Goal: Task Accomplishment & Management: Use online tool/utility

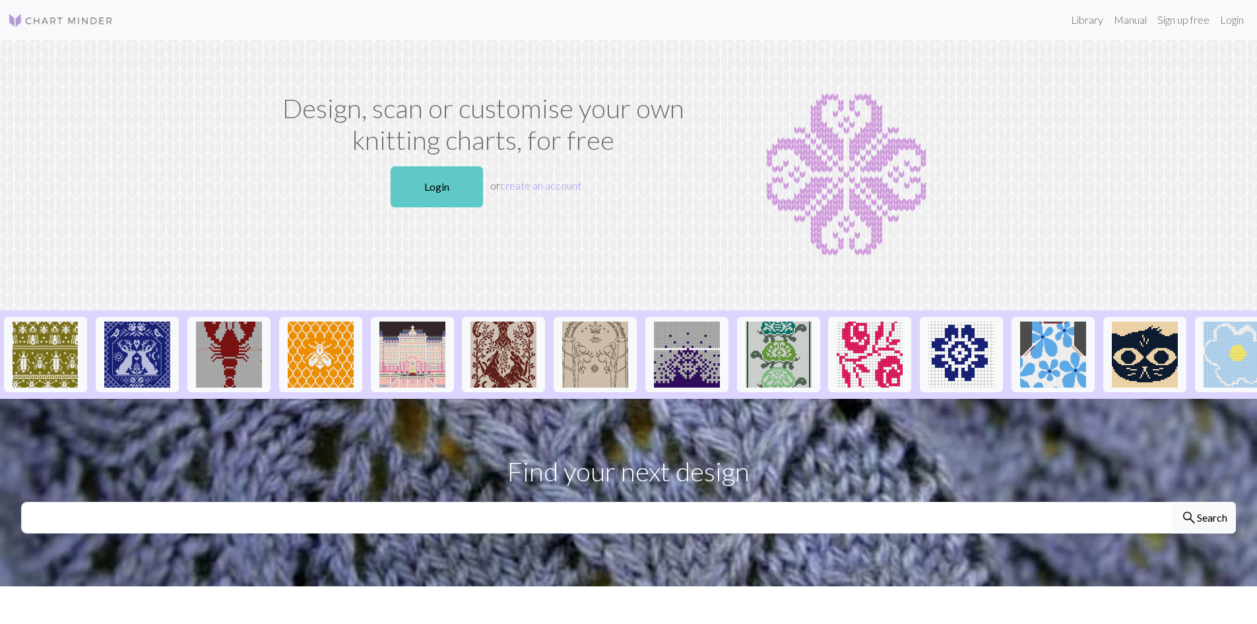
click at [412, 172] on link "Login" at bounding box center [437, 186] width 92 height 41
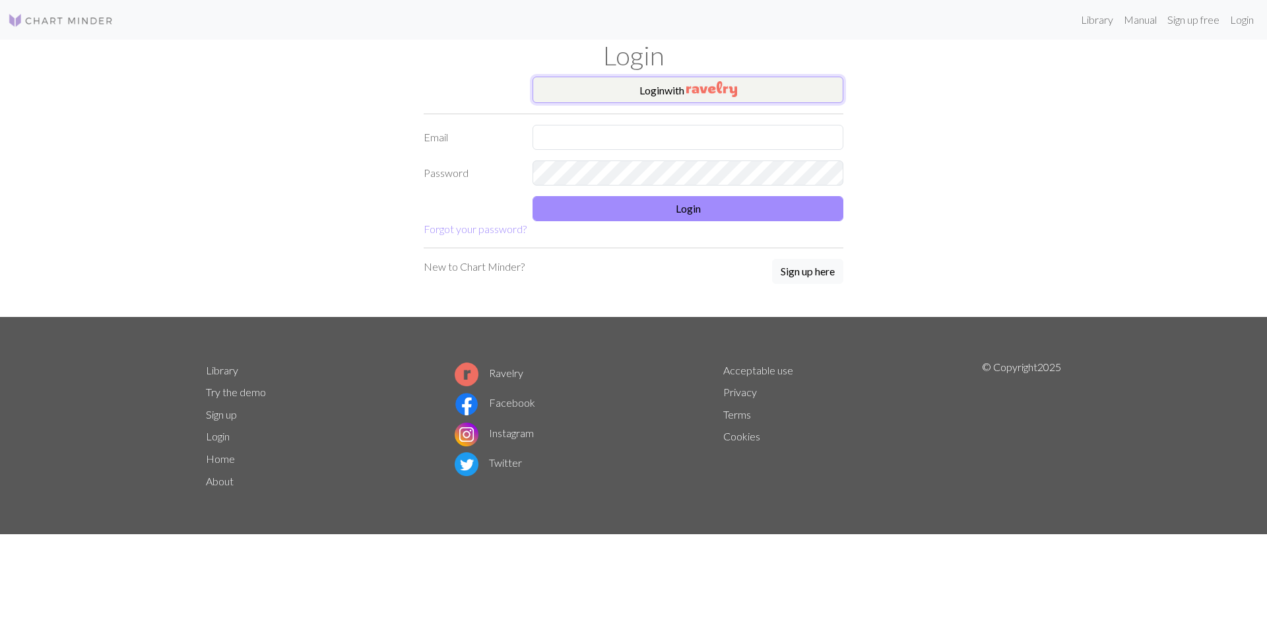
click at [649, 87] on button "Login with" at bounding box center [688, 90] width 311 height 26
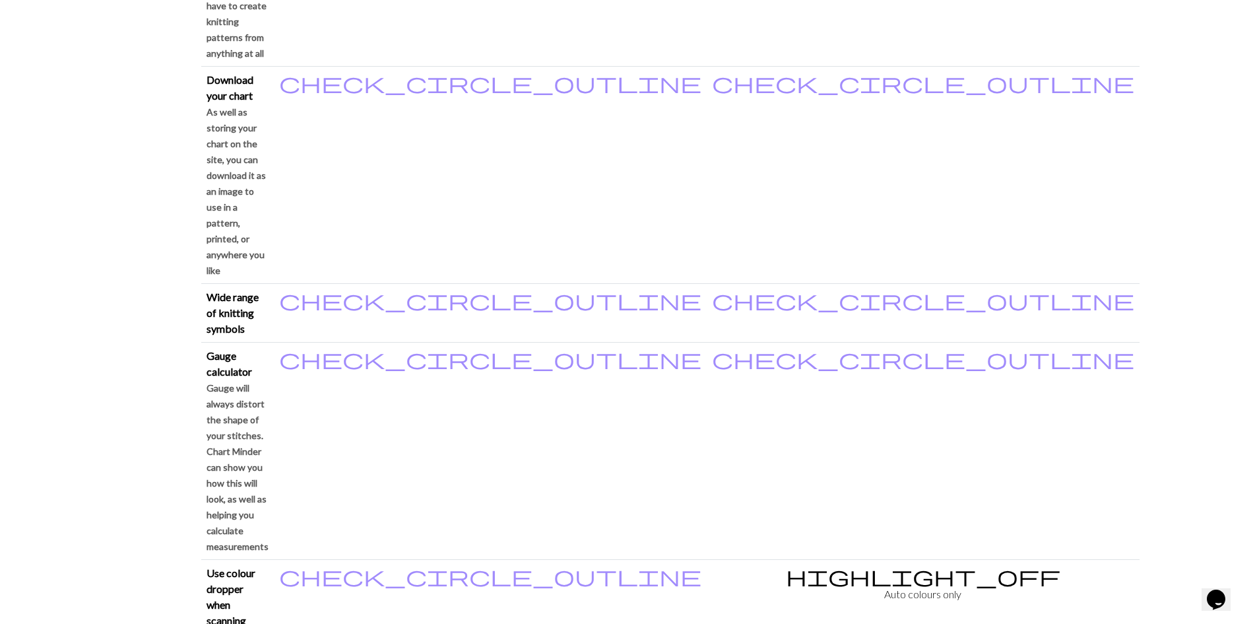
scroll to position [1254, 0]
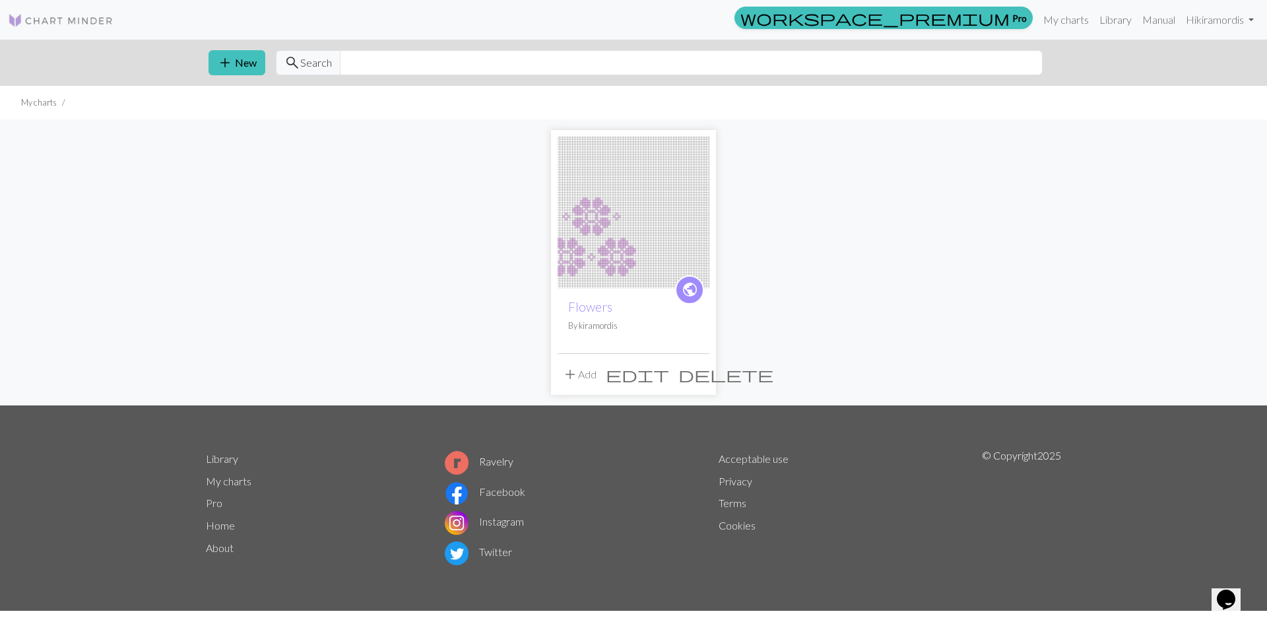
click at [461, 219] on div "public Flowers By kiramordis add Add edit delete" at bounding box center [633, 262] width 871 height 286
click at [242, 56] on button "add New" at bounding box center [237, 62] width 57 height 25
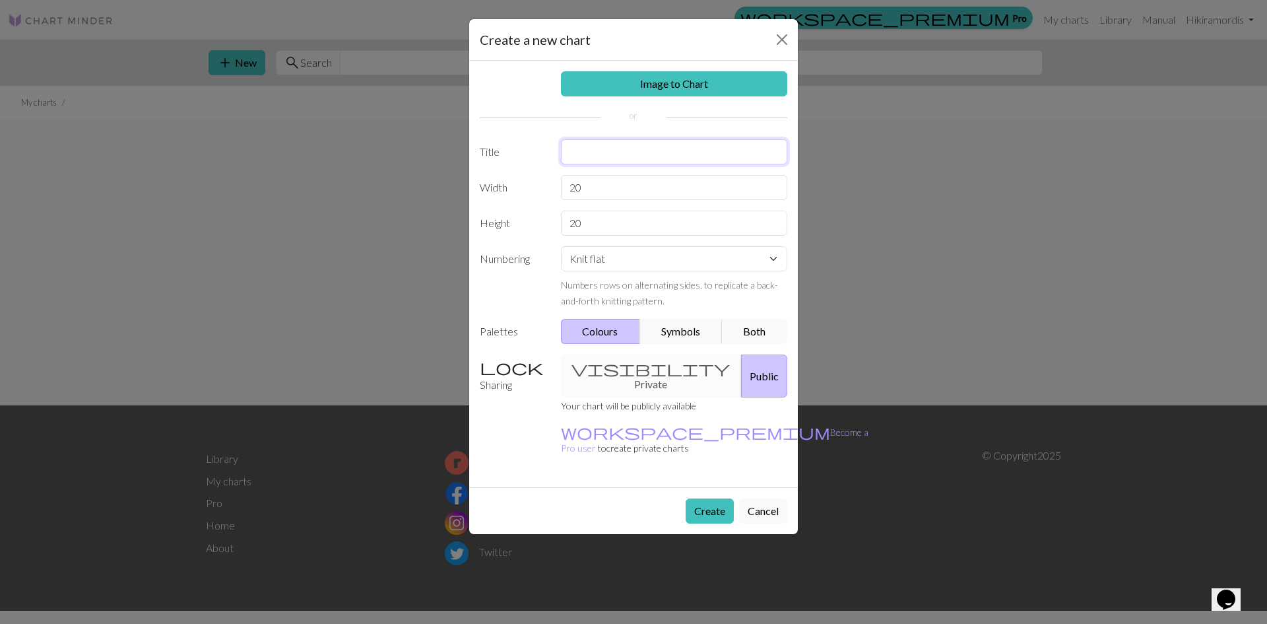
click at [631, 153] on input "text" at bounding box center [674, 151] width 227 height 25
type input "Star Touched Bag"
click at [629, 364] on div "visibility Private Public" at bounding box center [674, 375] width 243 height 43
click at [631, 373] on div "visibility Private Public" at bounding box center [674, 375] width 243 height 43
drag, startPoint x: 647, startPoint y: 373, endPoint x: 653, endPoint y: 377, distance: 7.1
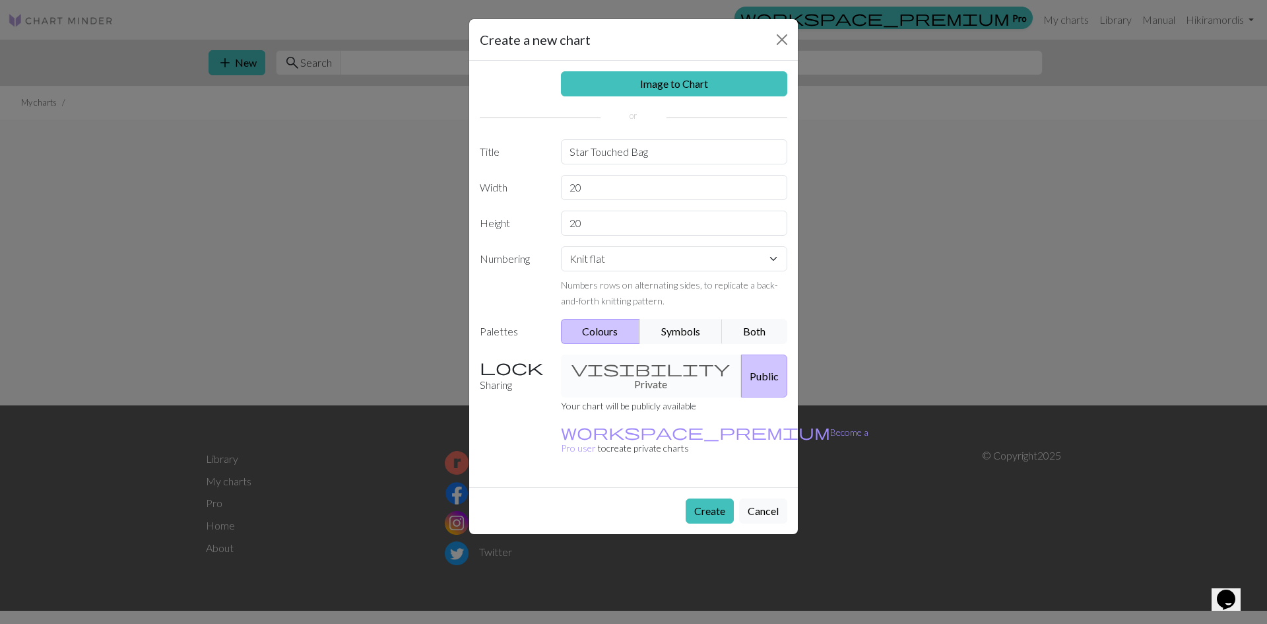
click at [647, 374] on div "visibility Private Public" at bounding box center [674, 375] width 243 height 43
click at [649, 358] on div "visibility Private Public" at bounding box center [674, 375] width 243 height 43
click at [626, 366] on div "visibility Private Public" at bounding box center [674, 375] width 243 height 43
click at [617, 370] on div "visibility Private Public" at bounding box center [674, 375] width 243 height 43
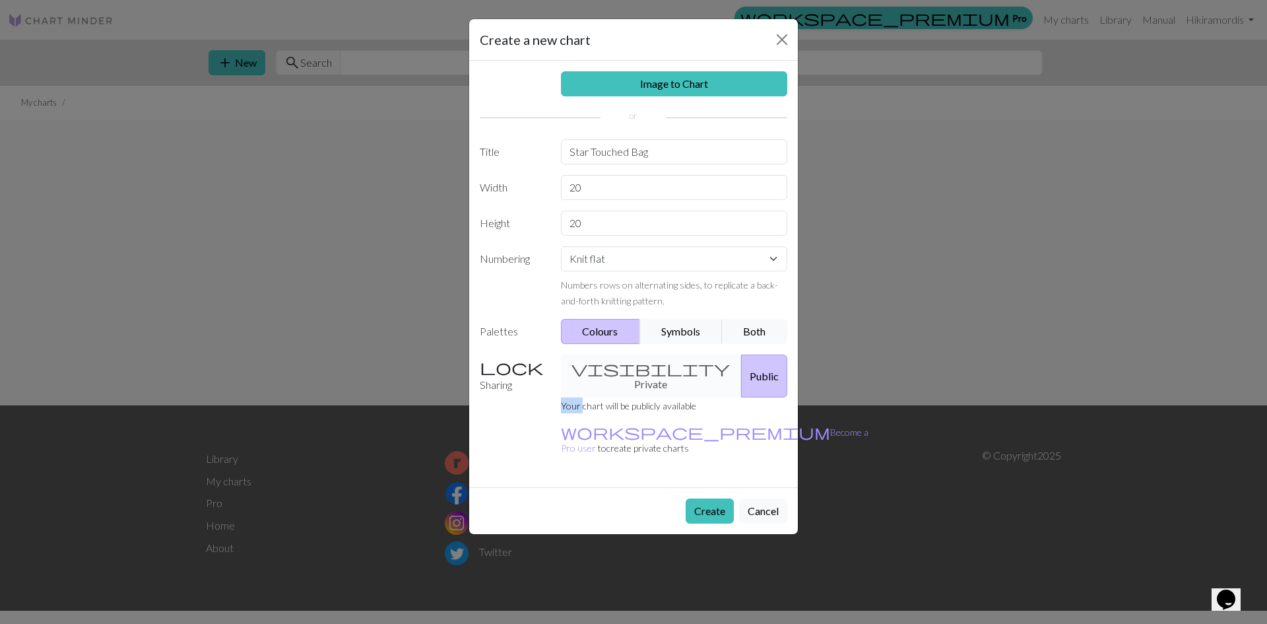
click at [617, 370] on div "visibility Private Public" at bounding box center [674, 375] width 243 height 43
click at [627, 368] on div "visibility Private Public" at bounding box center [674, 375] width 243 height 43
click at [631, 374] on div "visibility Private Public" at bounding box center [674, 375] width 243 height 43
drag, startPoint x: 649, startPoint y: 366, endPoint x: 657, endPoint y: 368, distance: 7.4
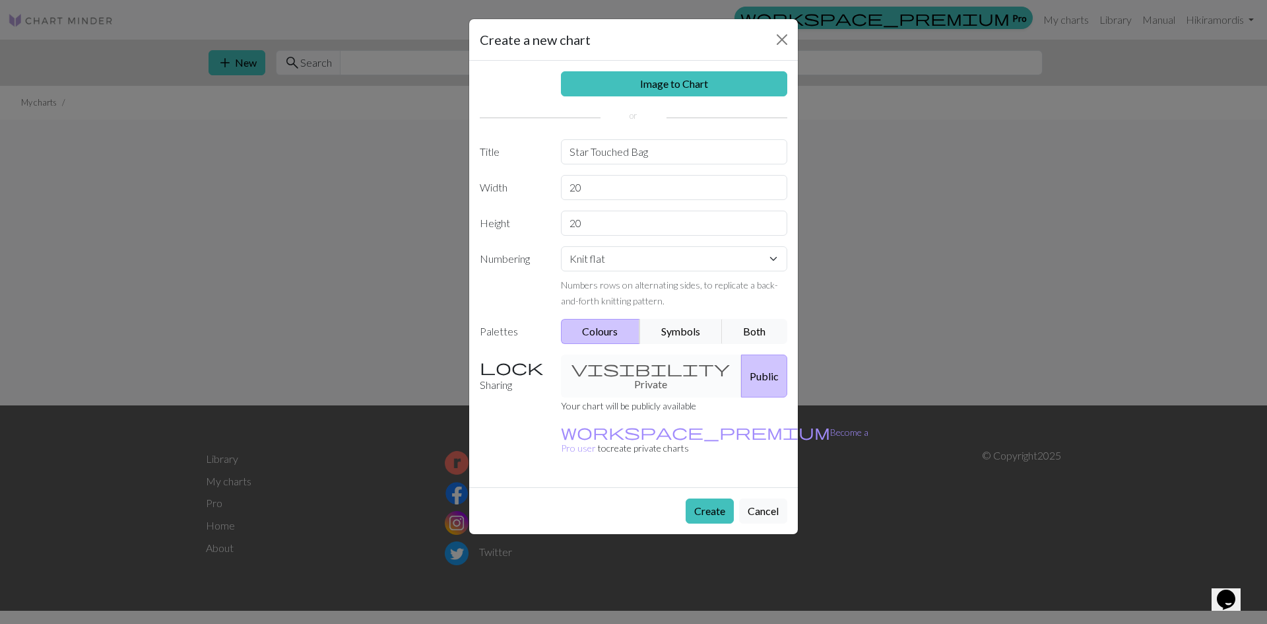
click at [649, 366] on div "visibility Private Public" at bounding box center [674, 375] width 243 height 43
click at [628, 362] on div "visibility Private Public" at bounding box center [674, 375] width 243 height 43
click at [677, 370] on div "visibility Private Public" at bounding box center [674, 375] width 243 height 43
click at [702, 369] on button "Public" at bounding box center [764, 375] width 46 height 43
drag, startPoint x: 670, startPoint y: 186, endPoint x: 490, endPoint y: 187, distance: 180.1
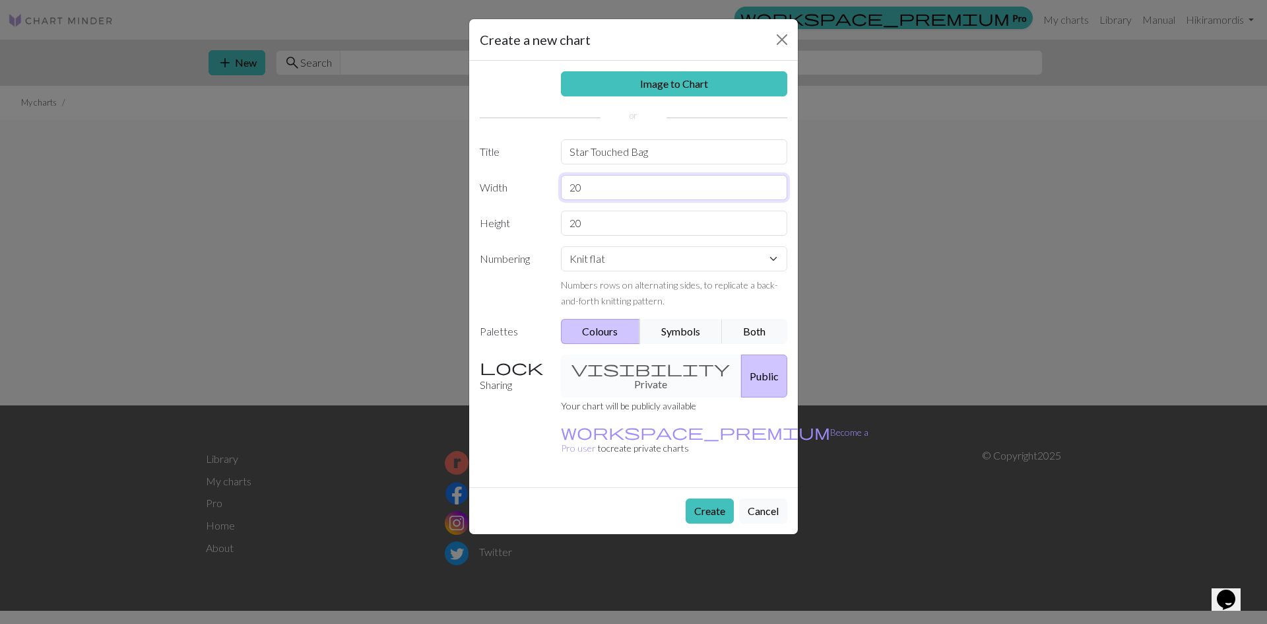
click at [481, 188] on div "Width 20" at bounding box center [633, 187] width 323 height 25
click at [702, 222] on input "20" at bounding box center [674, 222] width 227 height 25
drag, startPoint x: 674, startPoint y: 189, endPoint x: 517, endPoint y: 185, distance: 157.1
click at [517, 185] on div "Width 20" at bounding box center [633, 187] width 323 height 25
type input "72"
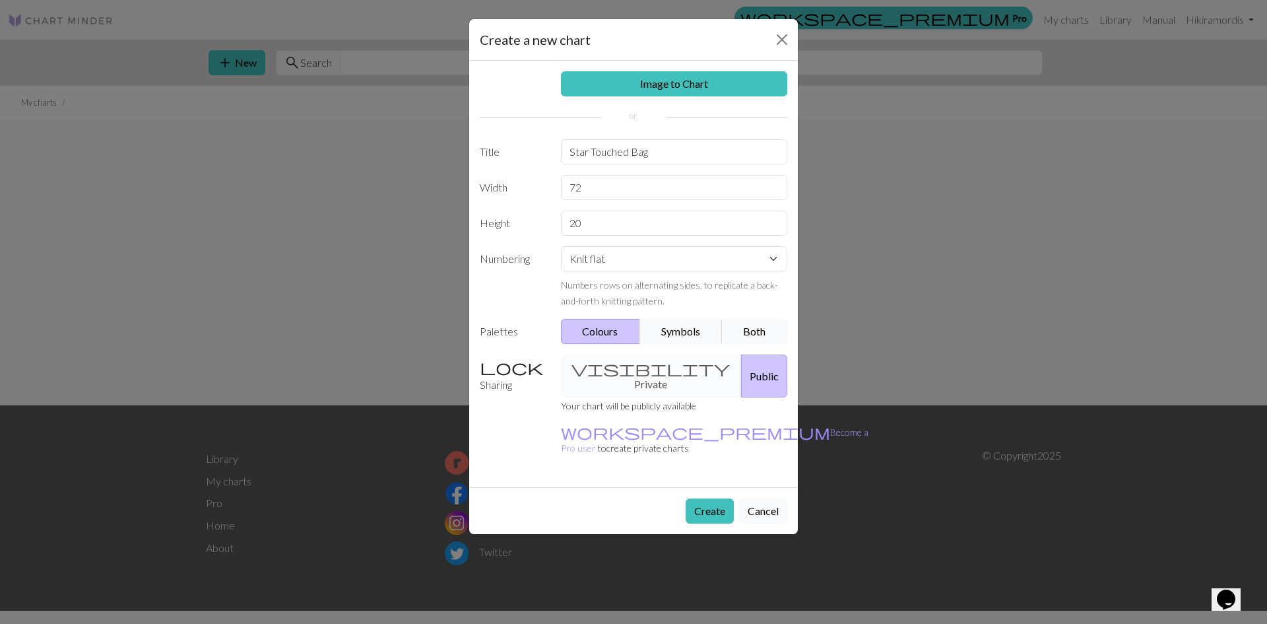
click at [498, 209] on div "Image to Chart Title Star Touched Bag Width 72 Height 20 Numbering Knit flat Kn…" at bounding box center [633, 274] width 329 height 426
drag, startPoint x: 639, startPoint y: 227, endPoint x: 524, endPoint y: 215, distance: 115.4
click at [524, 215] on div "Height 20" at bounding box center [633, 222] width 323 height 25
type input "73"
click at [513, 290] on label "Numbering" at bounding box center [512, 277] width 81 height 62
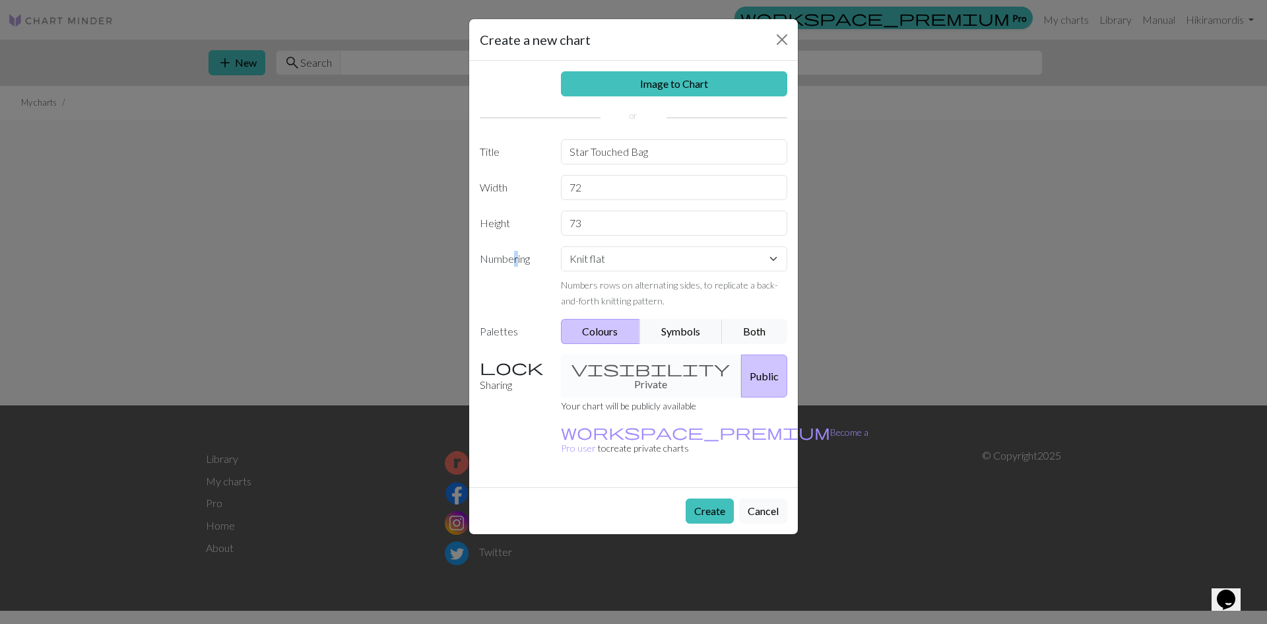
click at [517, 274] on label "Numbering" at bounding box center [512, 277] width 81 height 62
click at [604, 285] on small "Numbers rows on alternating sides, to replicate a back-and-forth knitting patte…" at bounding box center [669, 292] width 217 height 27
click at [702, 498] on button "Create" at bounding box center [710, 510] width 48 height 25
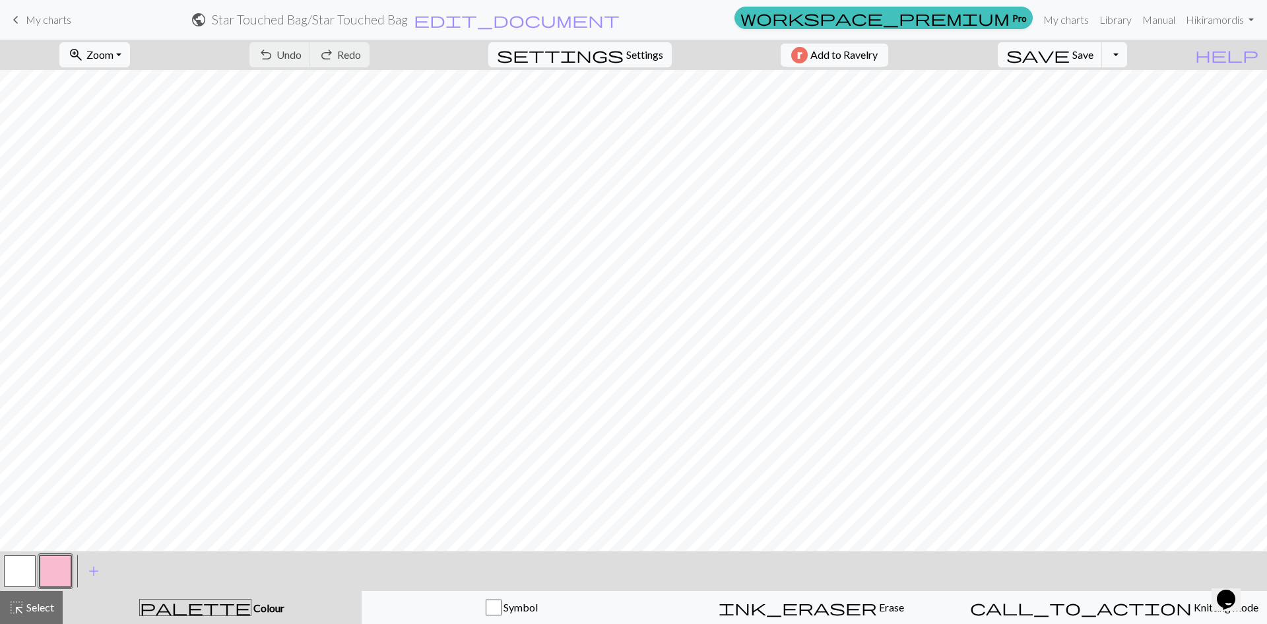
click at [44, 573] on button "button" at bounding box center [56, 571] width 32 height 32
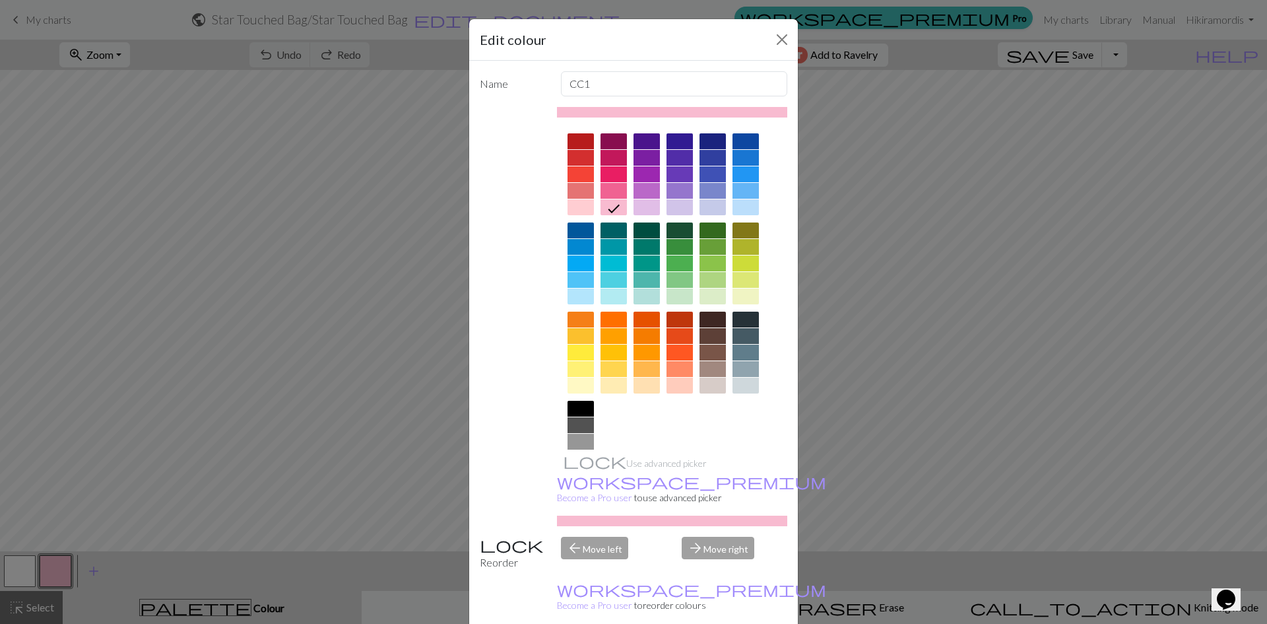
click at [702, 186] on div at bounding box center [745, 191] width 26 height 16
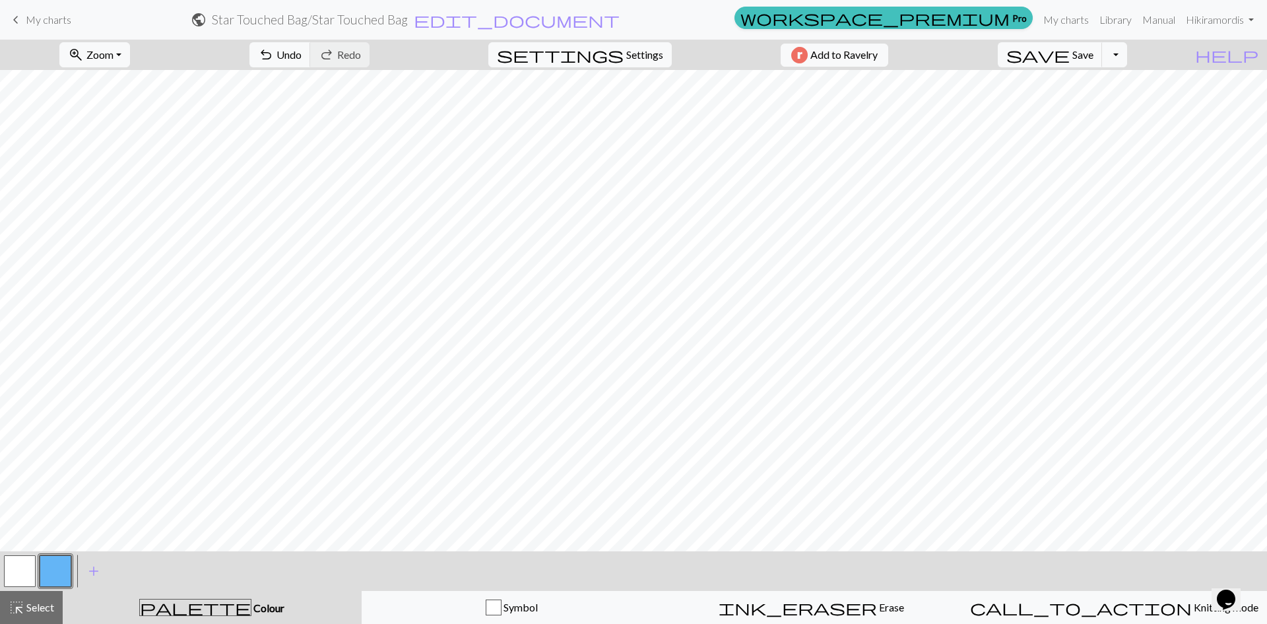
click at [702, 590] on div "< > add Add a colour" at bounding box center [633, 571] width 1267 height 40
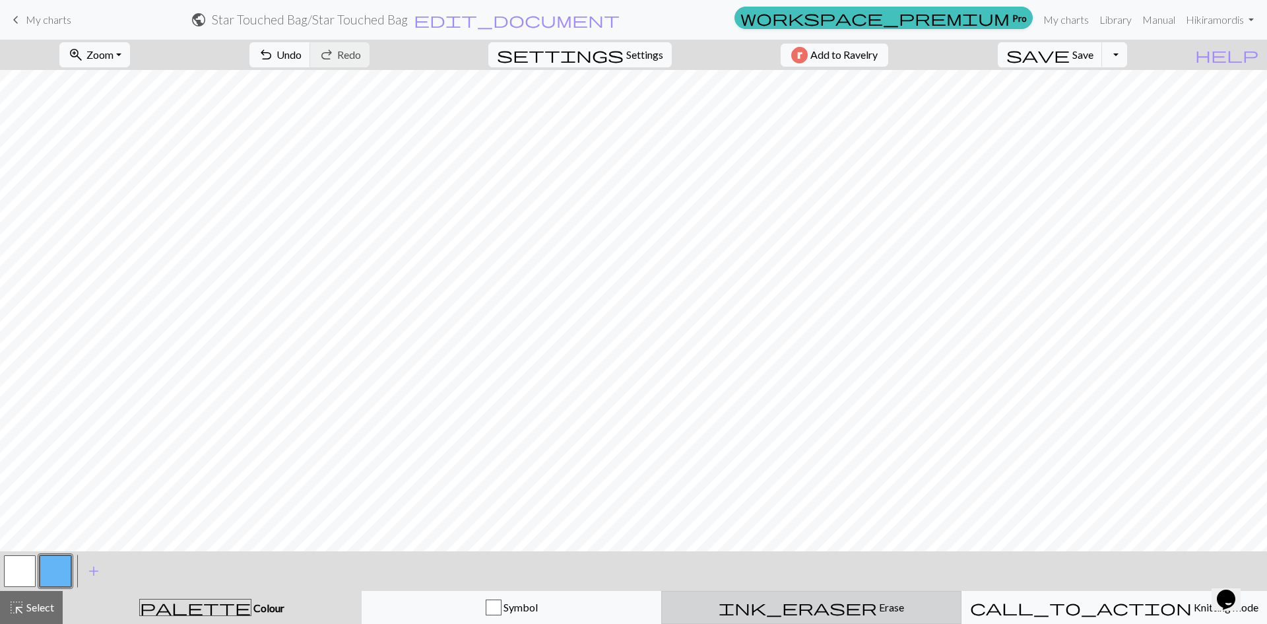
click at [702, 606] on div "ink_eraser Erase Erase" at bounding box center [811, 607] width 283 height 16
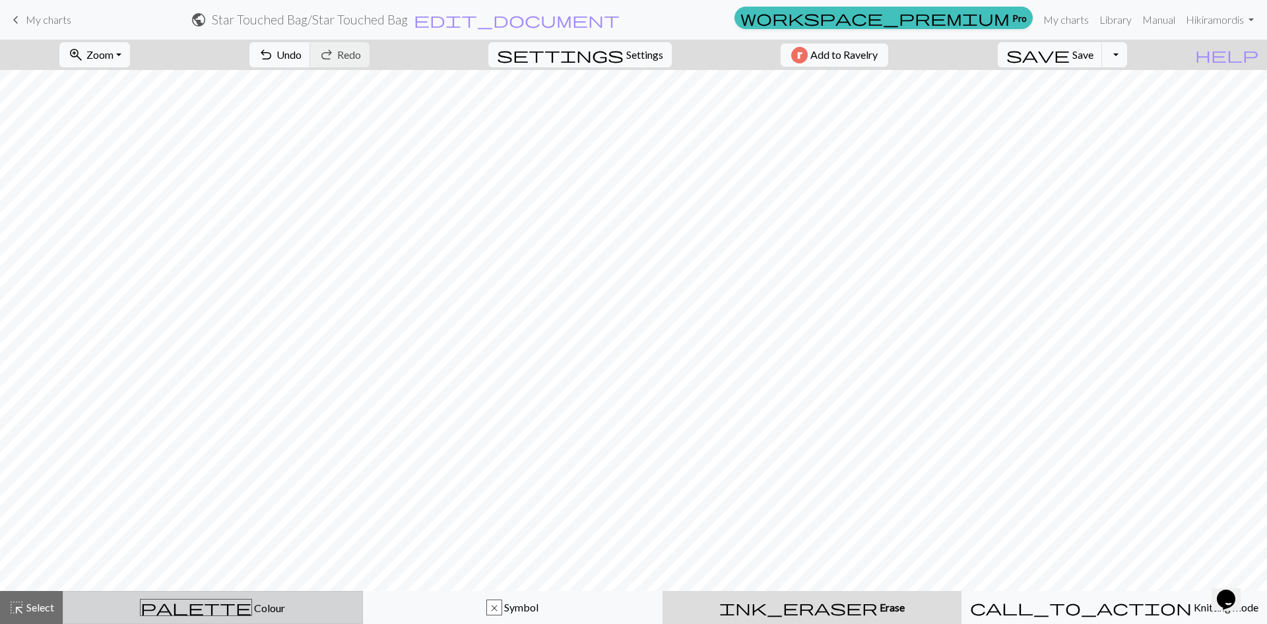
click at [282, 600] on div "palette Colour Colour" at bounding box center [212, 606] width 283 height 17
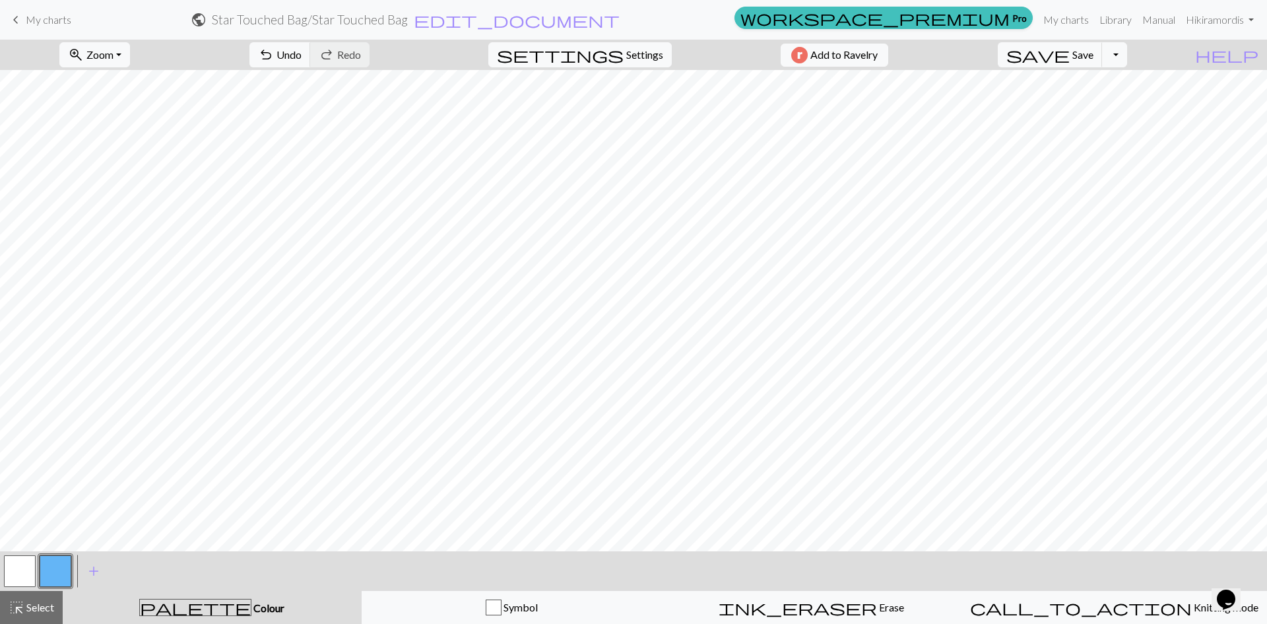
click at [18, 579] on button "button" at bounding box center [20, 571] width 32 height 32
click at [50, 565] on button "button" at bounding box center [56, 571] width 32 height 32
click at [31, 573] on button "button" at bounding box center [20, 571] width 32 height 32
click at [25, 567] on button "button" at bounding box center [20, 571] width 32 height 32
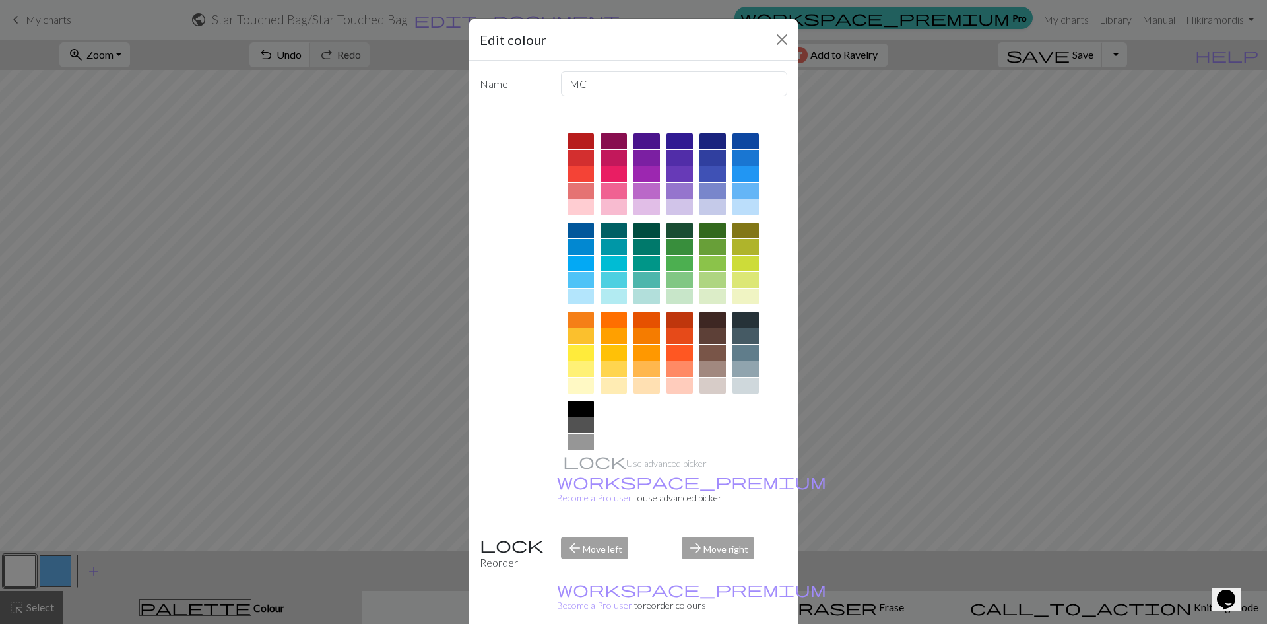
click at [65, 594] on div "Edit colour Name MC Use advanced picker workspace_premium Become a Pro user to …" at bounding box center [633, 312] width 1267 height 624
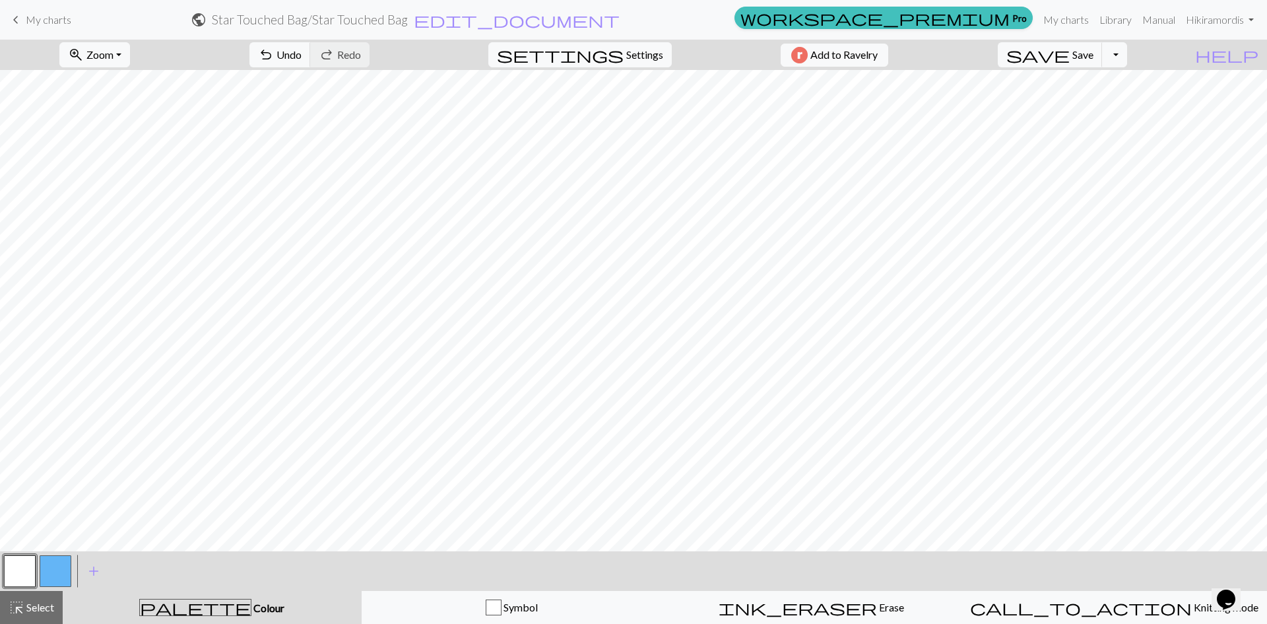
click at [50, 565] on button "button" at bounding box center [56, 571] width 32 height 32
click at [40, 565] on button "button" at bounding box center [56, 571] width 32 height 32
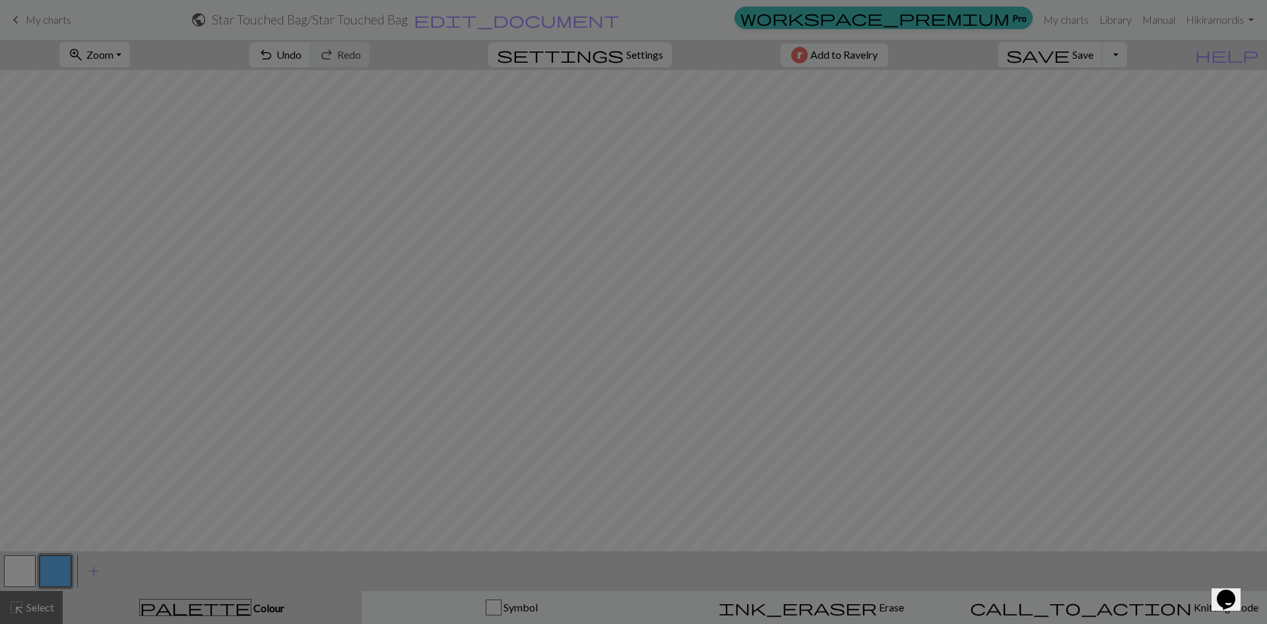
click at [18, 567] on div "Edit colour Name CC1 Use advanced picker workspace_premium Become a Pro user to…" at bounding box center [633, 312] width 1267 height 624
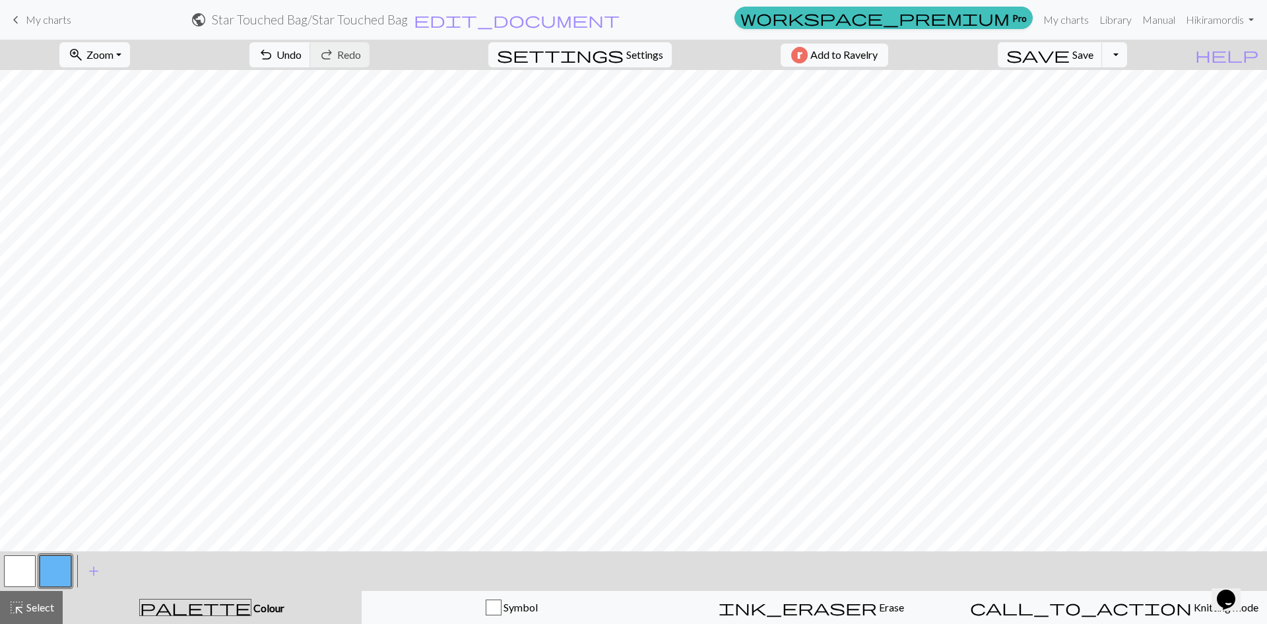
click at [18, 567] on button "button" at bounding box center [20, 571] width 32 height 32
click at [67, 564] on button "button" at bounding box center [56, 571] width 32 height 32
click at [16, 573] on button "button" at bounding box center [20, 571] width 32 height 32
click at [59, 572] on button "button" at bounding box center [56, 571] width 32 height 32
click at [15, 567] on button "button" at bounding box center [20, 571] width 32 height 32
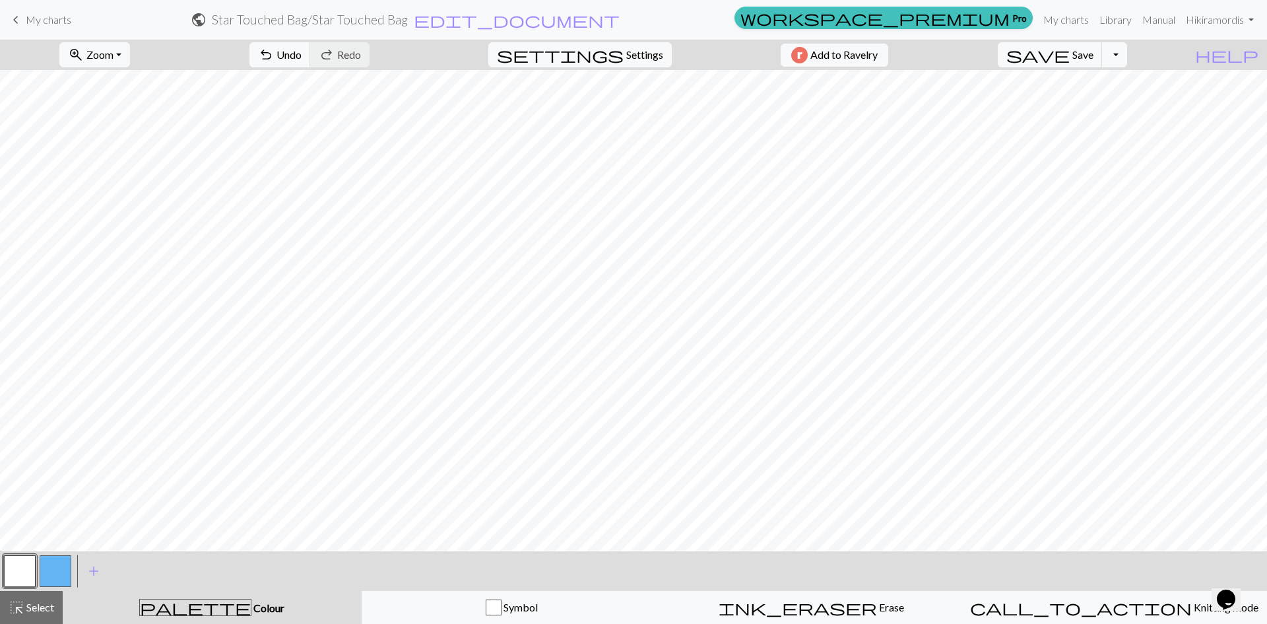
click at [44, 574] on button "button" at bounding box center [56, 571] width 32 height 32
click at [30, 567] on button "button" at bounding box center [20, 571] width 32 height 32
click at [71, 565] on div at bounding box center [56, 571] width 36 height 36
click at [50, 562] on button "button" at bounding box center [56, 571] width 32 height 32
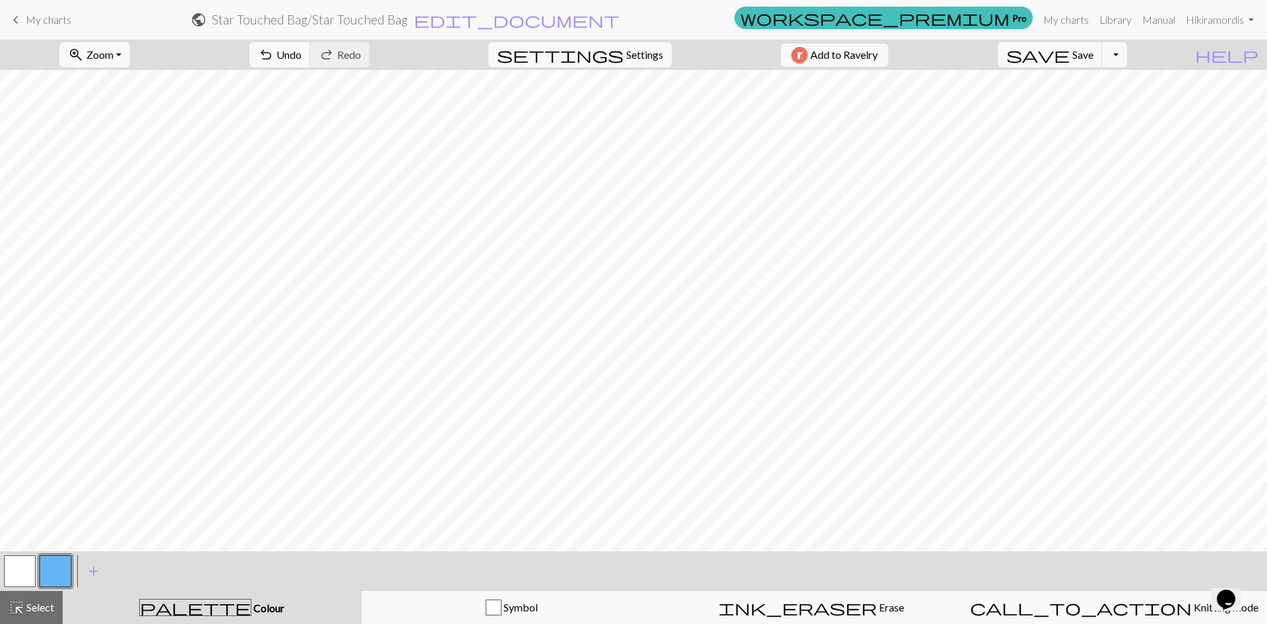
click at [36, 558] on div at bounding box center [20, 571] width 36 height 36
click at [28, 569] on button "button" at bounding box center [20, 571] width 32 height 32
click at [46, 572] on button "button" at bounding box center [56, 571] width 32 height 32
click at [5, 575] on button "button" at bounding box center [20, 571] width 32 height 32
click at [42, 575] on button "button" at bounding box center [56, 571] width 32 height 32
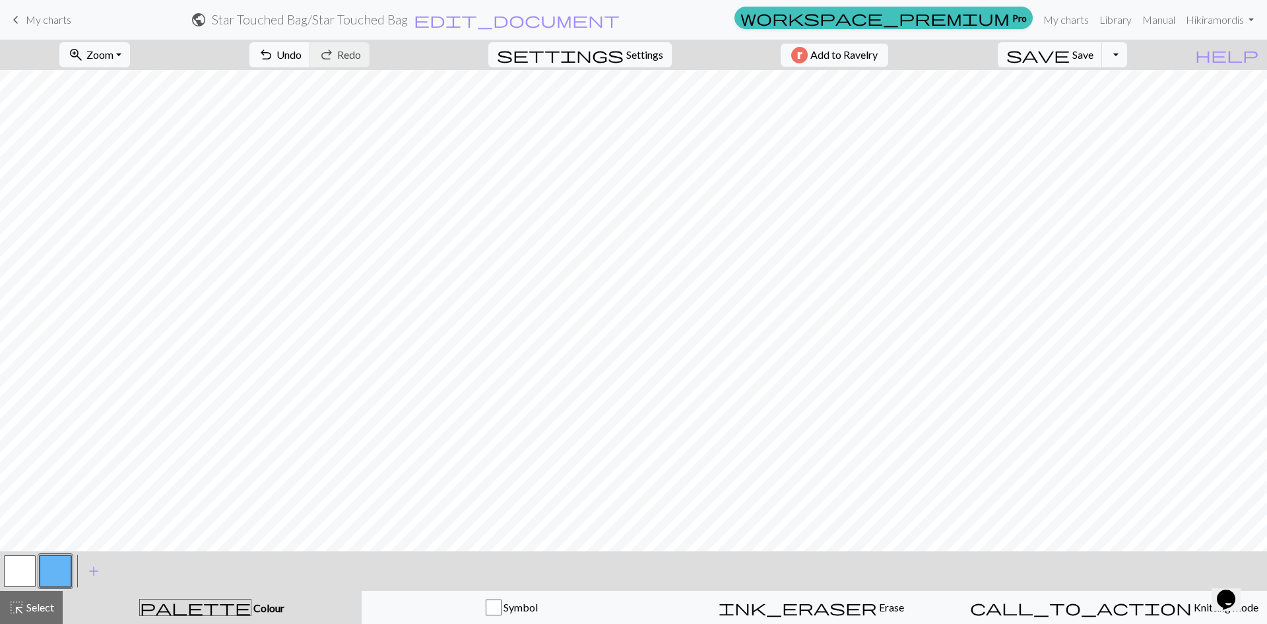
click at [30, 573] on button "button" at bounding box center [20, 571] width 32 height 32
click at [61, 567] on button "button" at bounding box center [56, 571] width 32 height 32
click at [11, 567] on button "button" at bounding box center [20, 571] width 32 height 32
click at [65, 571] on button "button" at bounding box center [56, 571] width 32 height 32
click at [20, 571] on button "button" at bounding box center [20, 571] width 32 height 32
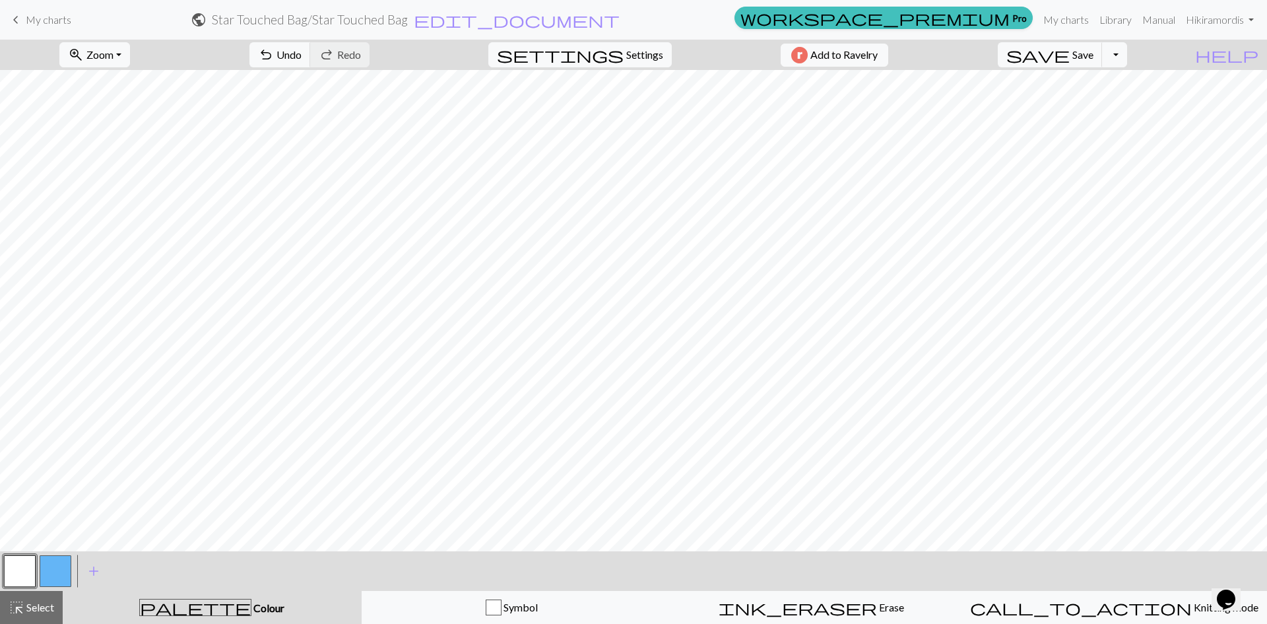
click at [50, 568] on button "button" at bounding box center [56, 571] width 32 height 32
click at [24, 576] on button "button" at bounding box center [20, 571] width 32 height 32
click at [63, 569] on button "button" at bounding box center [56, 571] width 32 height 32
click at [22, 565] on button "button" at bounding box center [20, 571] width 32 height 32
click at [702, 52] on button "Toggle Dropdown" at bounding box center [1114, 54] width 25 height 25
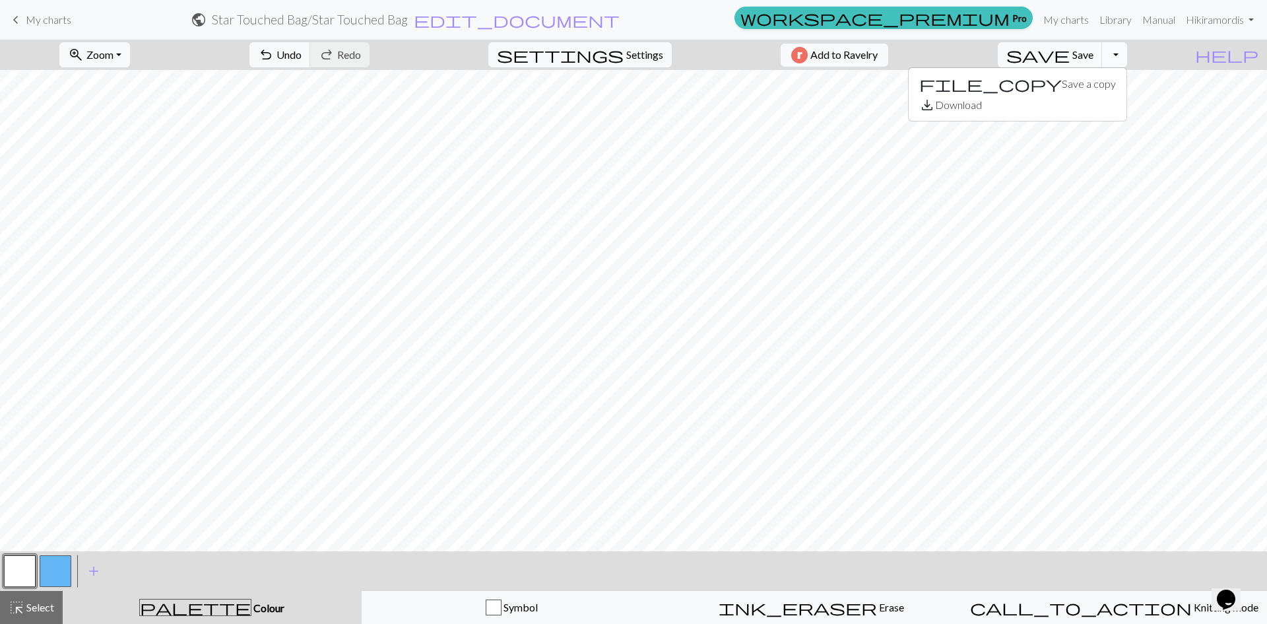
click at [702, 52] on button "Toggle Dropdown" at bounding box center [1114, 54] width 25 height 25
click at [32, 615] on button "highlight_alt Select Select" at bounding box center [31, 607] width 63 height 33
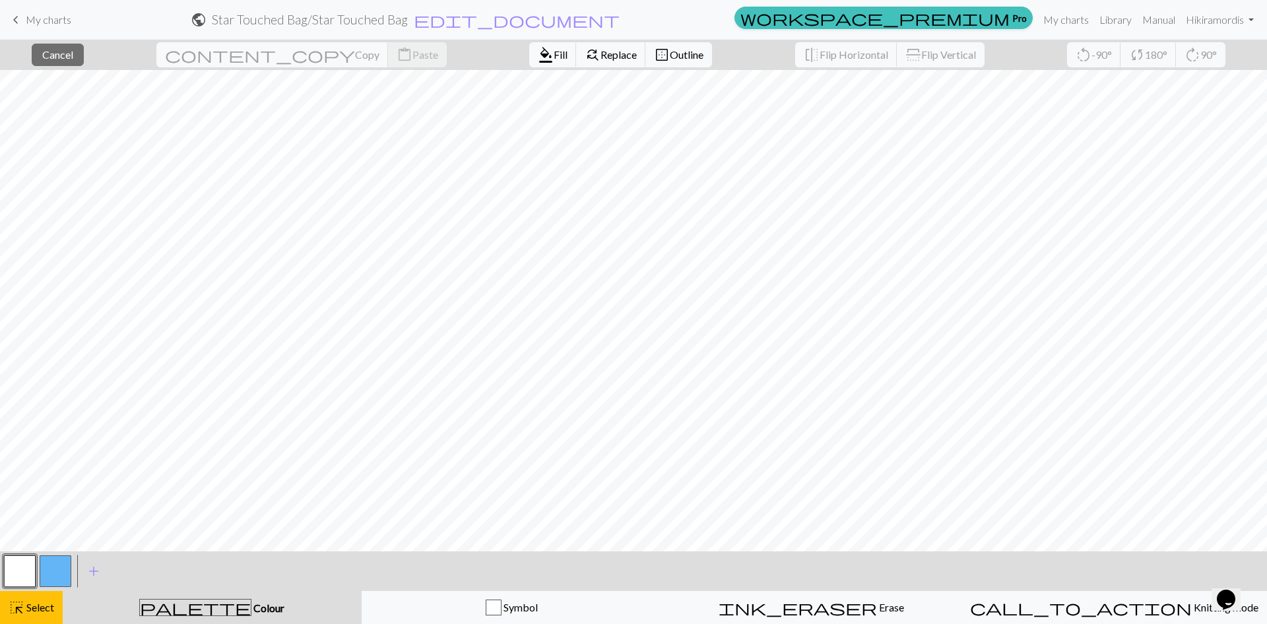
click at [182, 595] on button "palette Colour Colour" at bounding box center [212, 607] width 299 height 33
click at [229, 614] on div "palette Colour Colour" at bounding box center [212, 606] width 283 height 17
click at [234, 590] on div "< > add Add a colour" at bounding box center [633, 571] width 1267 height 40
click at [251, 611] on span "Colour" at bounding box center [267, 607] width 33 height 13
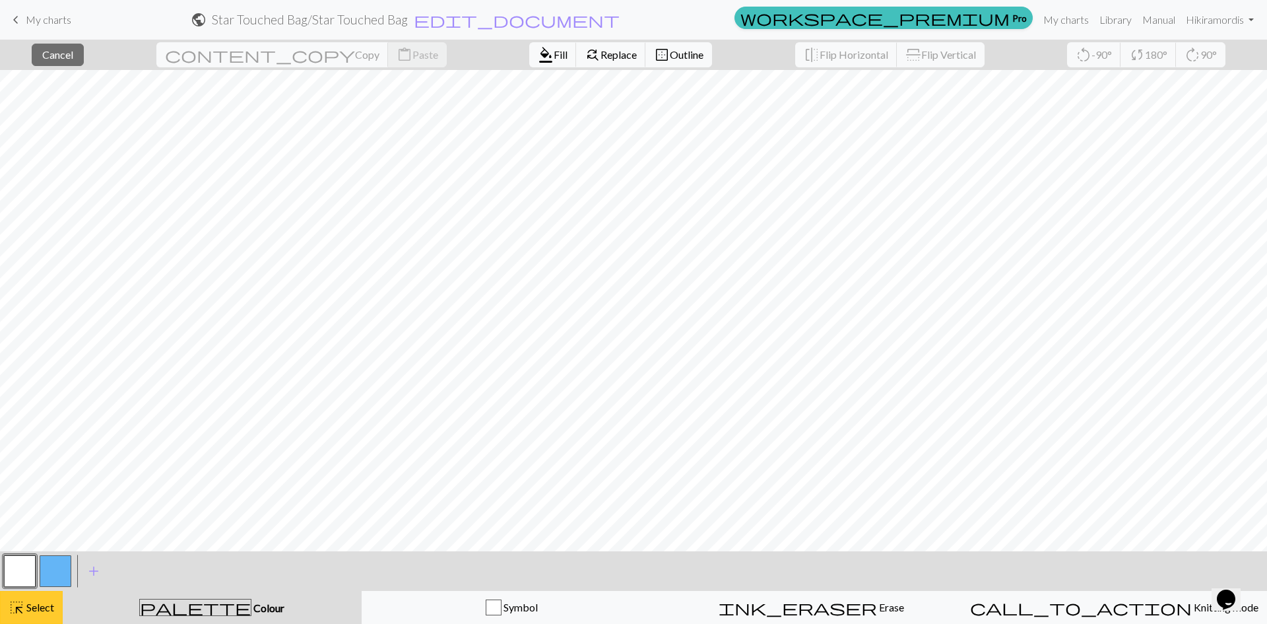
click at [30, 605] on span "Select" at bounding box center [39, 606] width 30 height 13
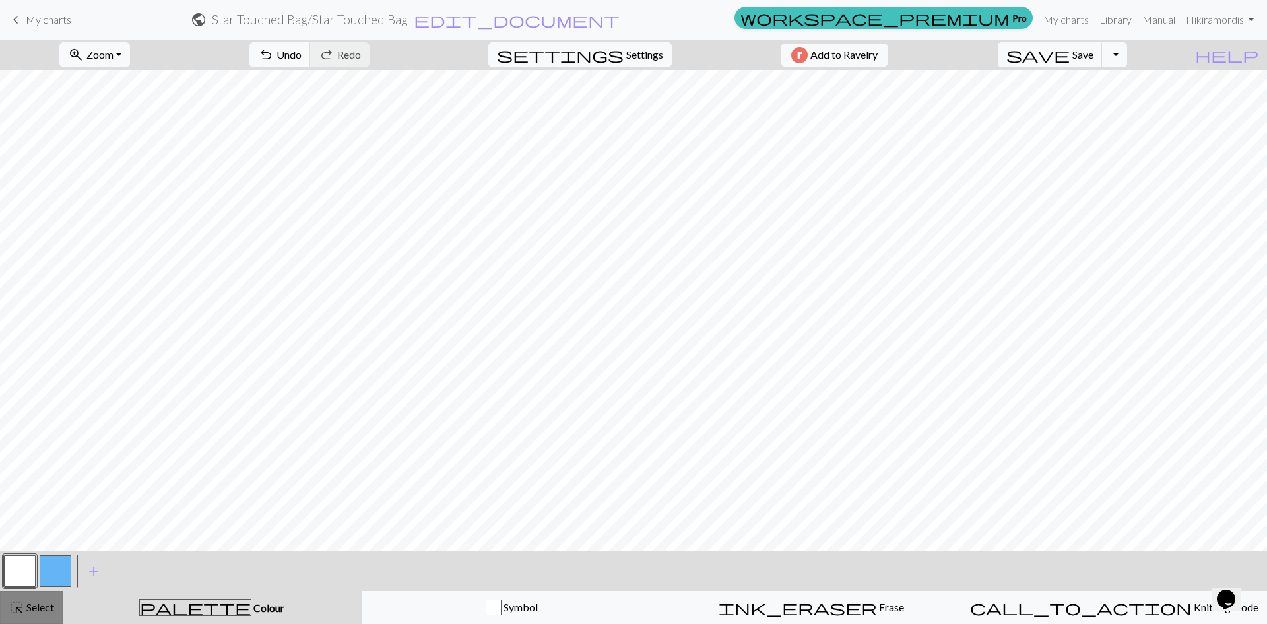
click at [24, 618] on button "highlight_alt Select Select" at bounding box center [31, 607] width 63 height 33
click at [24, 612] on span "Select" at bounding box center [39, 606] width 30 height 13
click at [24, 616] on span "highlight_alt" at bounding box center [17, 607] width 16 height 18
click at [40, 603] on span "Select" at bounding box center [39, 606] width 30 height 13
click at [52, 562] on button "button" at bounding box center [56, 571] width 32 height 32
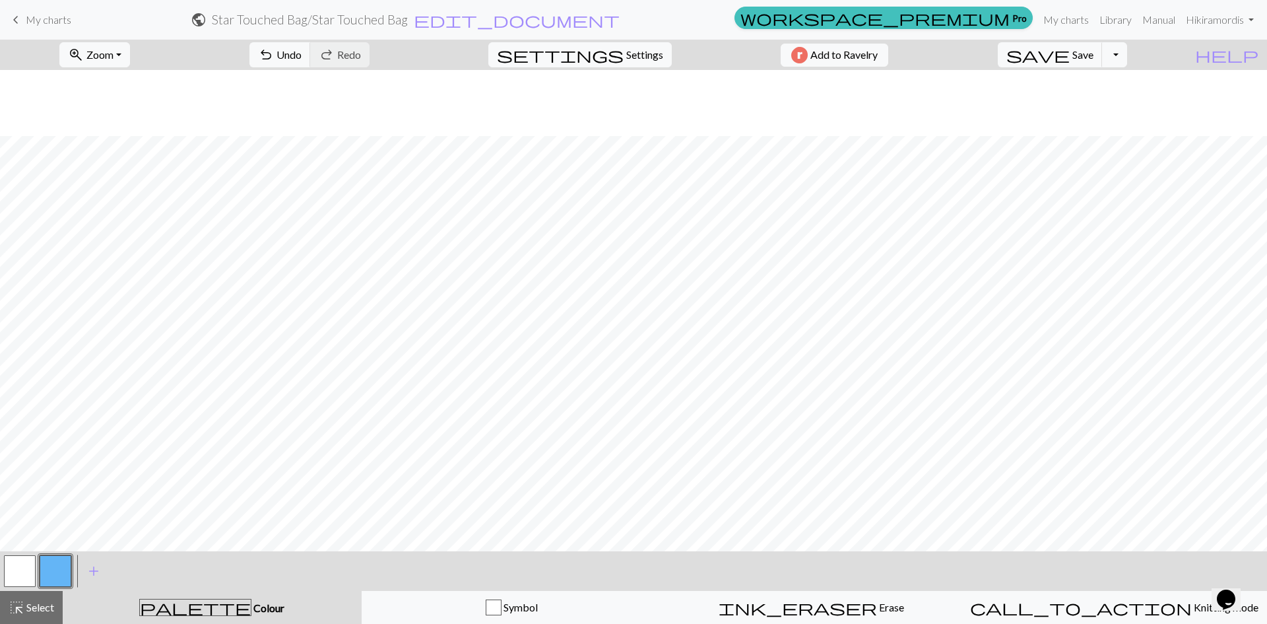
scroll to position [198, 0]
click at [63, 573] on button "button" at bounding box center [56, 571] width 32 height 32
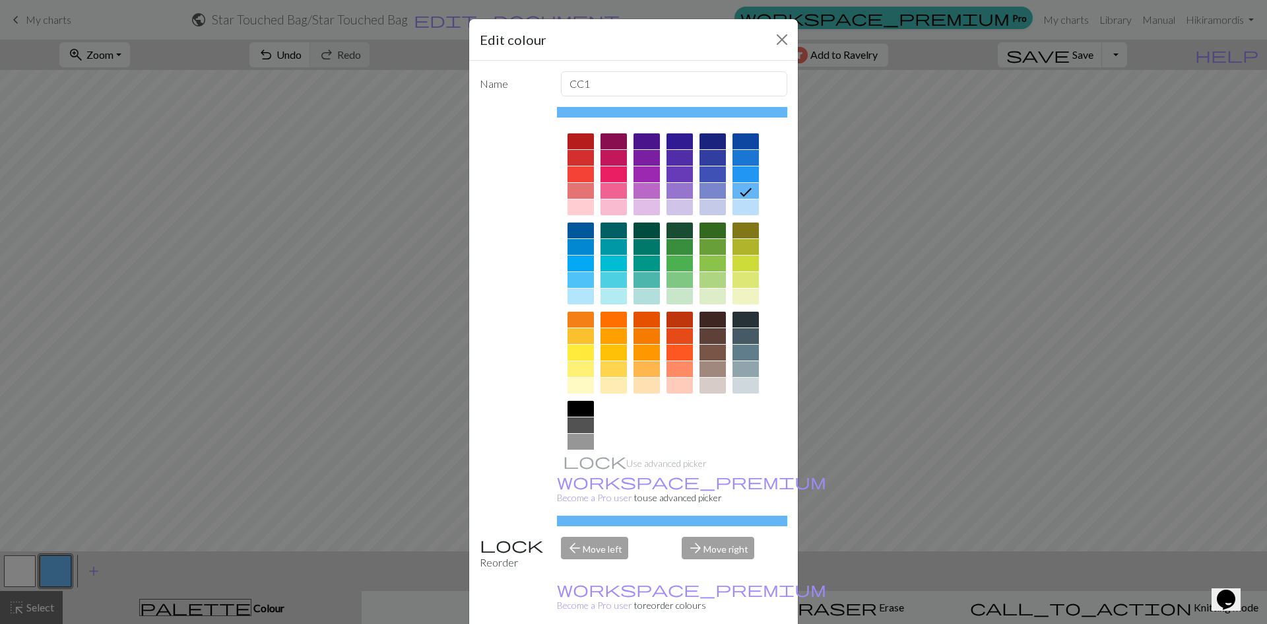
click at [59, 565] on div "Edit colour Name CC1 Use advanced picker workspace_premium Become a Pro user to…" at bounding box center [633, 312] width 1267 height 624
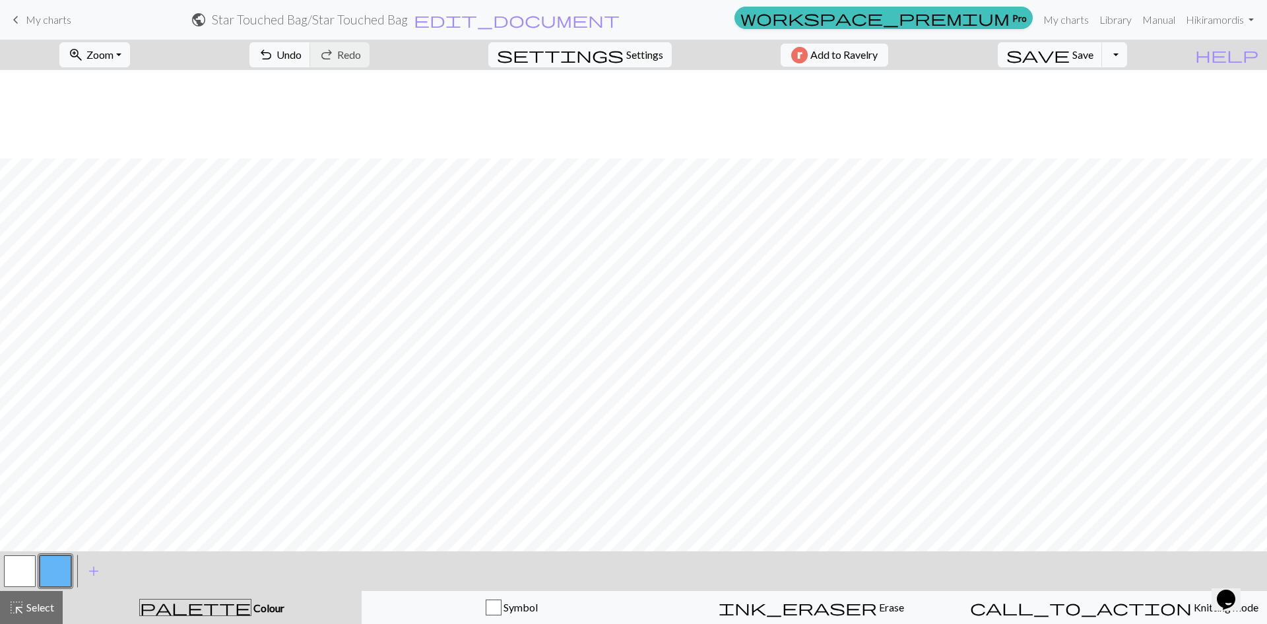
scroll to position [552, 0]
click at [25, 573] on button "button" at bounding box center [20, 571] width 32 height 32
click at [61, 581] on button "button" at bounding box center [56, 571] width 32 height 32
click at [24, 565] on button "button" at bounding box center [20, 571] width 32 height 32
click at [55, 560] on button "button" at bounding box center [56, 571] width 32 height 32
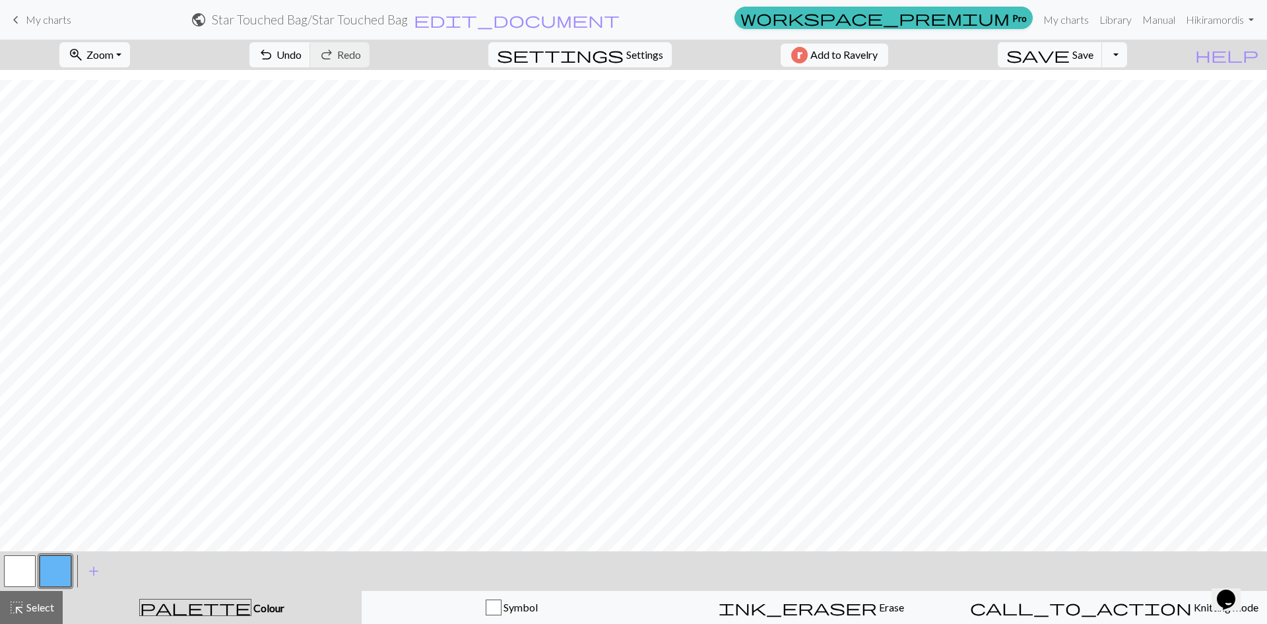
drag, startPoint x: 18, startPoint y: 593, endPoint x: 24, endPoint y: 587, distance: 7.5
click at [20, 588] on div "< > add Add a colour highlight_alt Select Select palette Colour Colour Symbol i…" at bounding box center [633, 587] width 1267 height 73
click at [22, 569] on button "button" at bounding box center [20, 571] width 32 height 32
click at [51, 556] on button "button" at bounding box center [56, 571] width 32 height 32
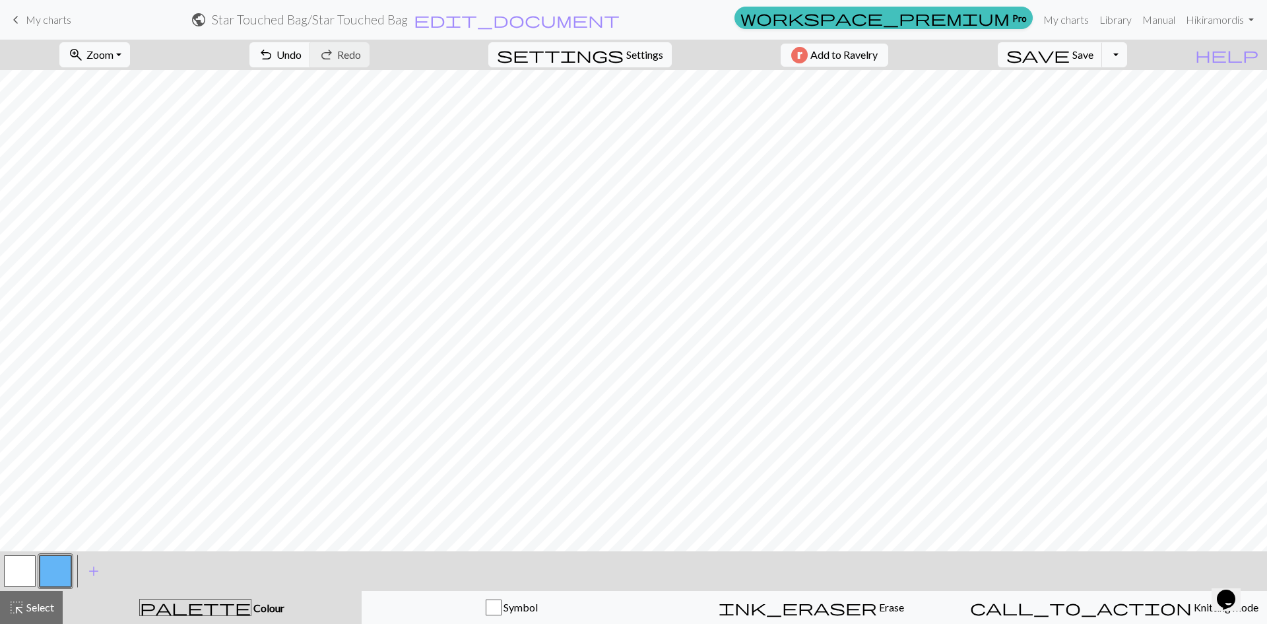
click at [24, 573] on button "button" at bounding box center [20, 571] width 32 height 32
click at [48, 564] on button "button" at bounding box center [56, 571] width 32 height 32
click at [11, 573] on button "button" at bounding box center [20, 571] width 32 height 32
click at [53, 572] on button "button" at bounding box center [56, 571] width 32 height 32
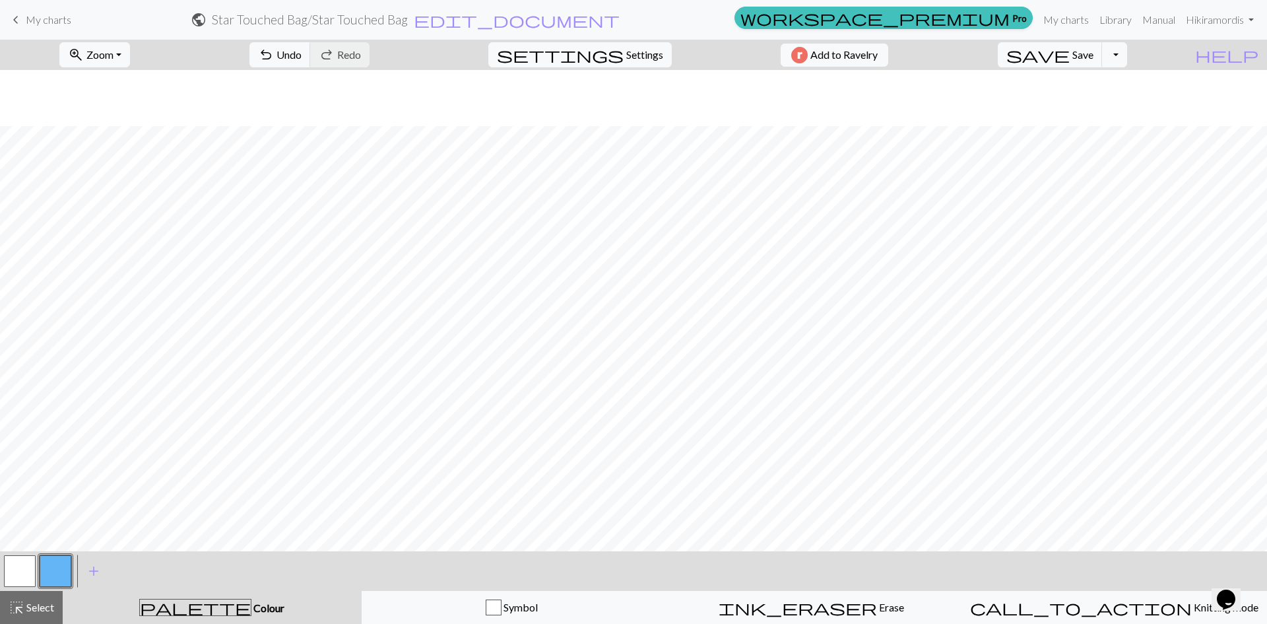
scroll to position [420, 0]
click at [30, 564] on button "button" at bounding box center [20, 571] width 32 height 32
click at [63, 566] on button "button" at bounding box center [56, 571] width 32 height 32
click at [24, 570] on button "button" at bounding box center [20, 571] width 32 height 32
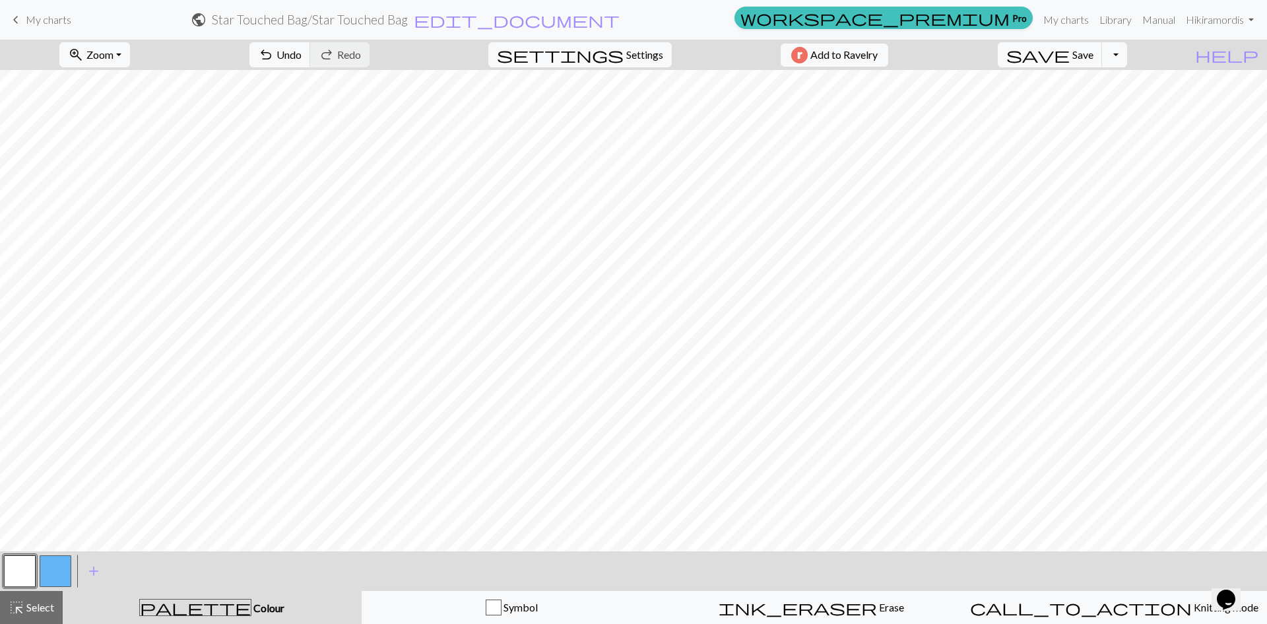
click at [52, 571] on button "button" at bounding box center [56, 571] width 32 height 32
click at [13, 571] on button "button" at bounding box center [20, 571] width 32 height 32
click at [48, 575] on button "button" at bounding box center [56, 571] width 32 height 32
click at [52, 573] on button "button" at bounding box center [56, 571] width 32 height 32
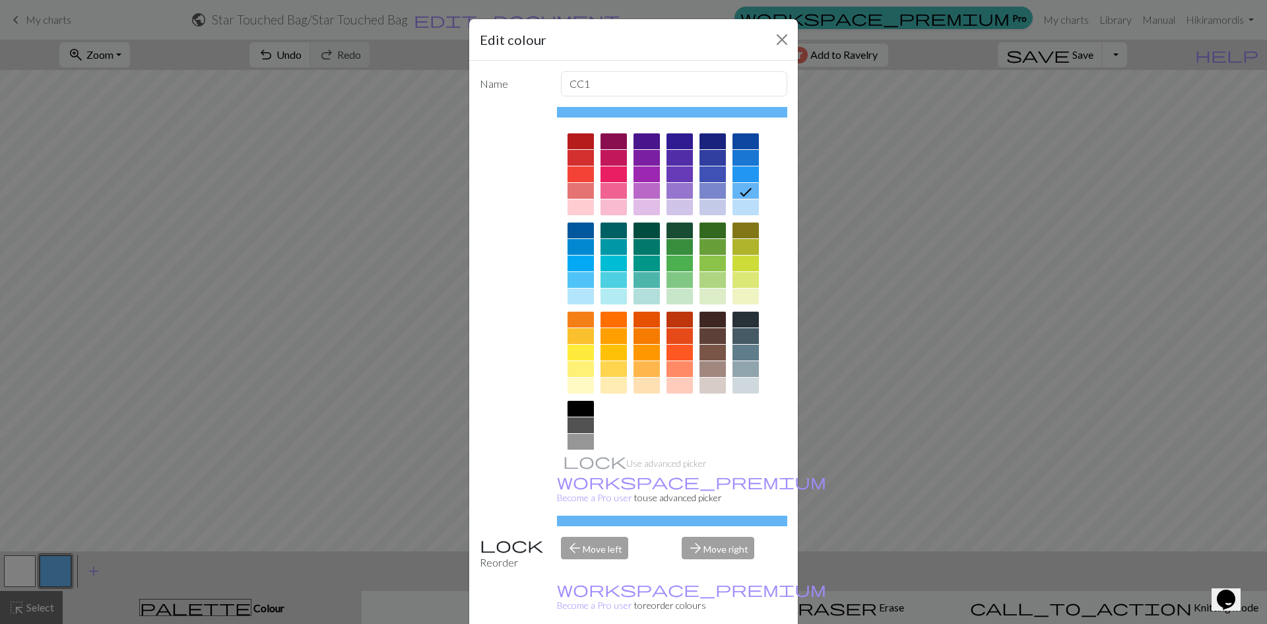
click at [124, 353] on div "Edit colour Name CC1 Use advanced picker workspace_premium Become a Pro user to…" at bounding box center [633, 312] width 1267 height 624
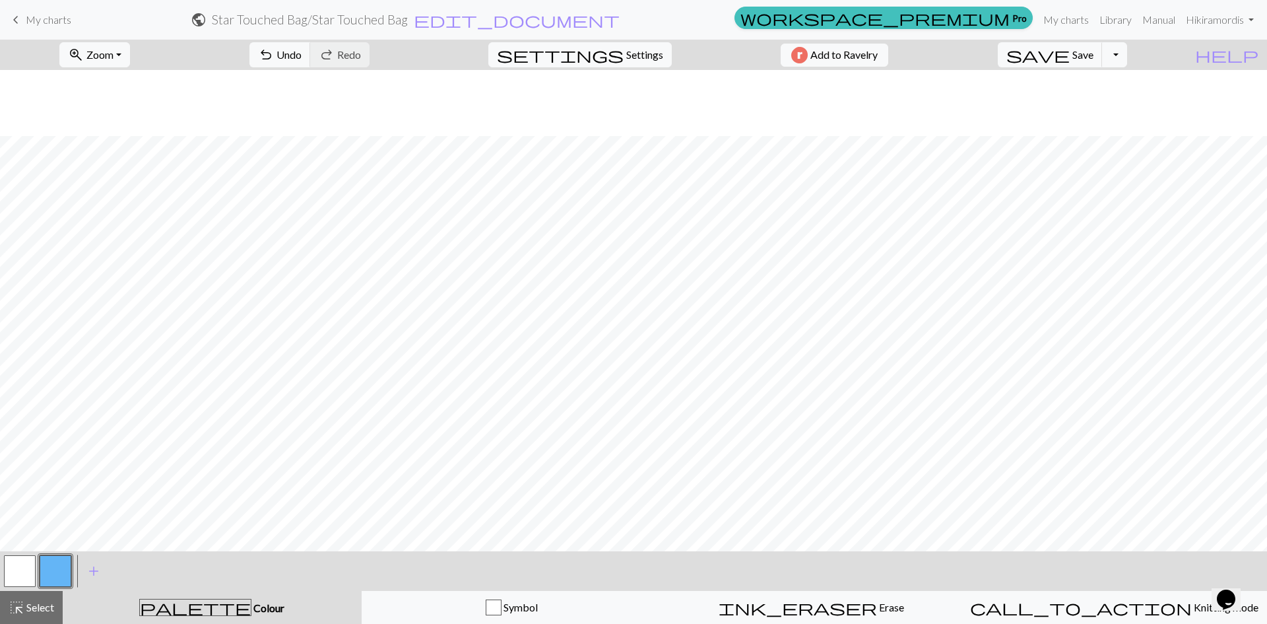
scroll to position [66, 0]
click at [113, 53] on span "Zoom" at bounding box center [99, 54] width 27 height 13
click at [129, 83] on button "Fit all" at bounding box center [112, 83] width 104 height 21
click at [31, 610] on span "Select" at bounding box center [39, 606] width 30 height 13
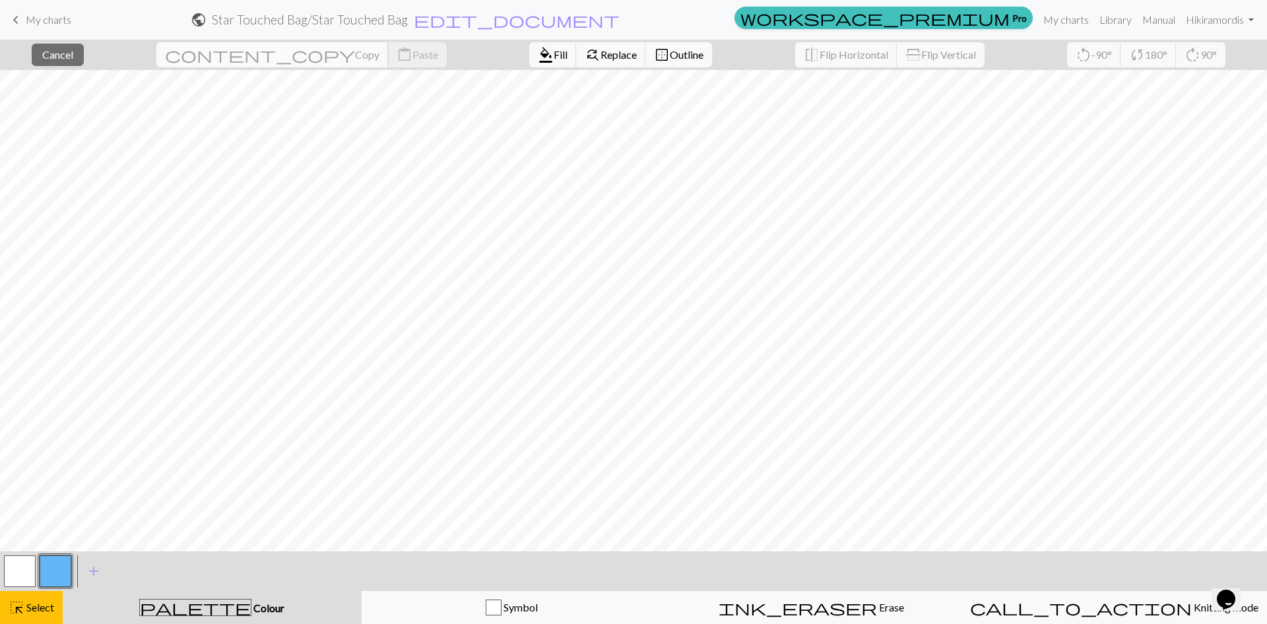
click at [355, 53] on span "Copy" at bounding box center [367, 54] width 24 height 13
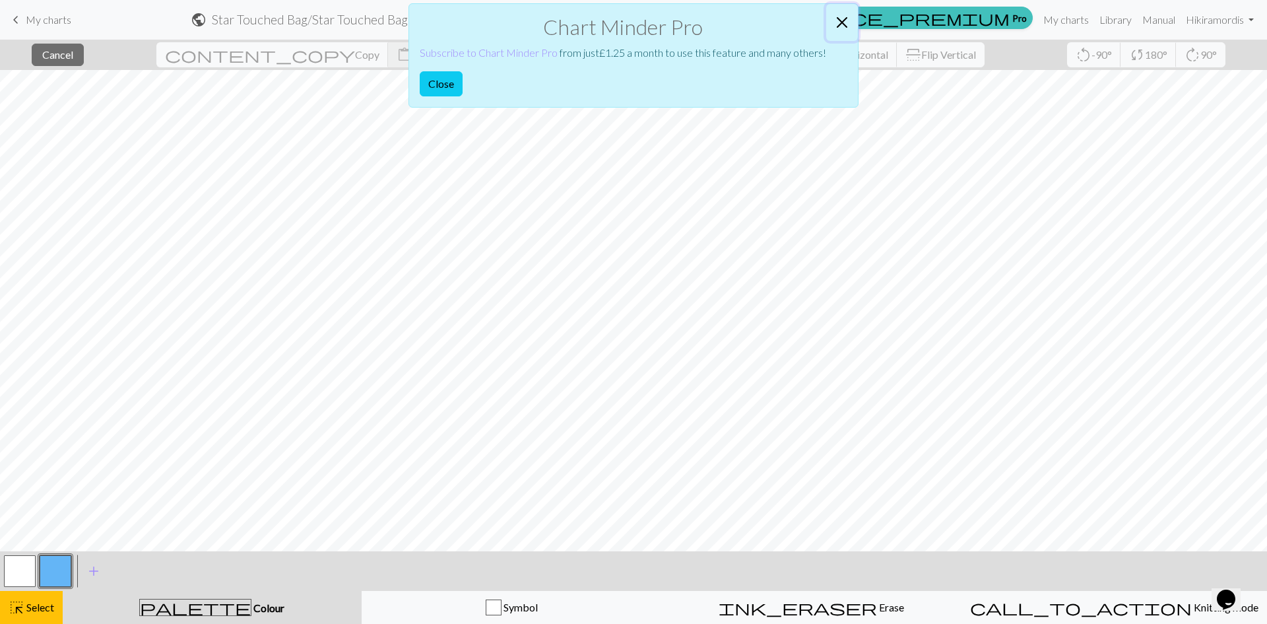
click at [702, 16] on button "Close" at bounding box center [842, 22] width 32 height 37
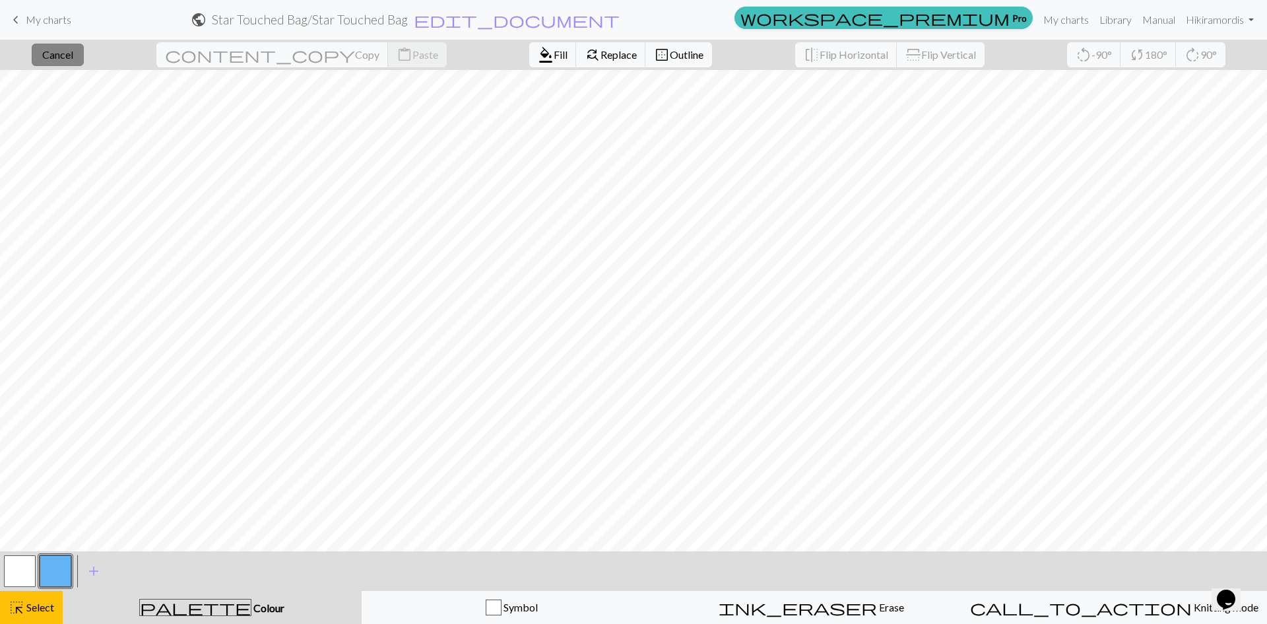
click at [69, 49] on span "Cancel" at bounding box center [57, 54] width 31 height 13
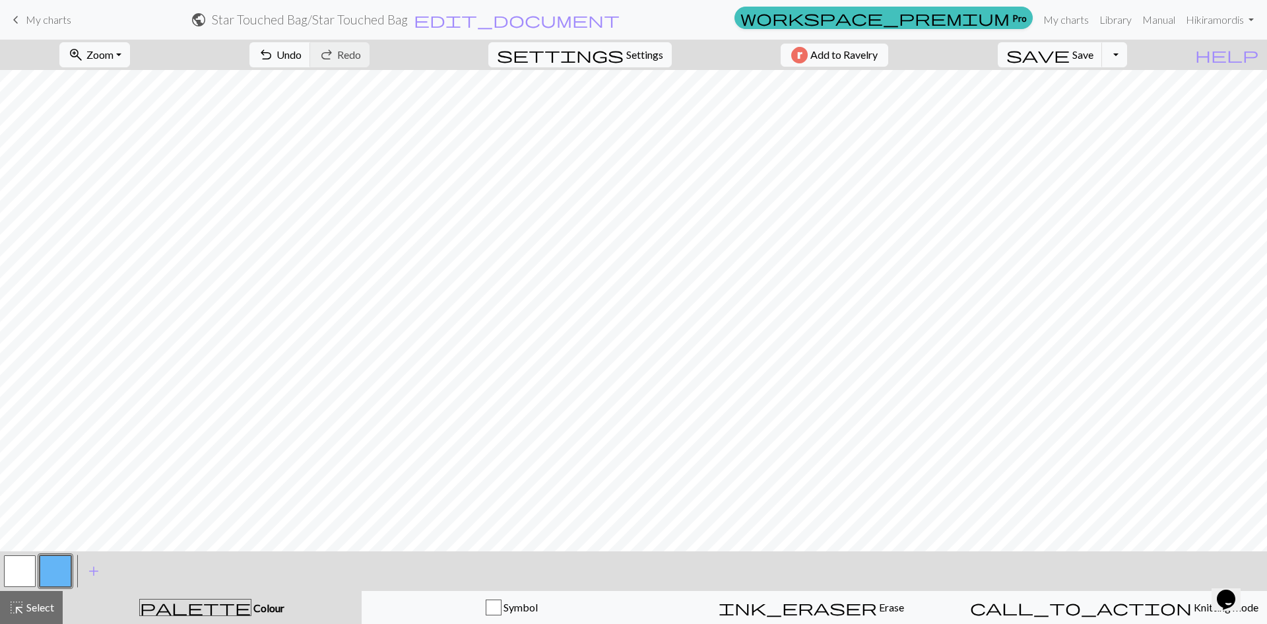
click at [59, 558] on button "button" at bounding box center [56, 571] width 32 height 32
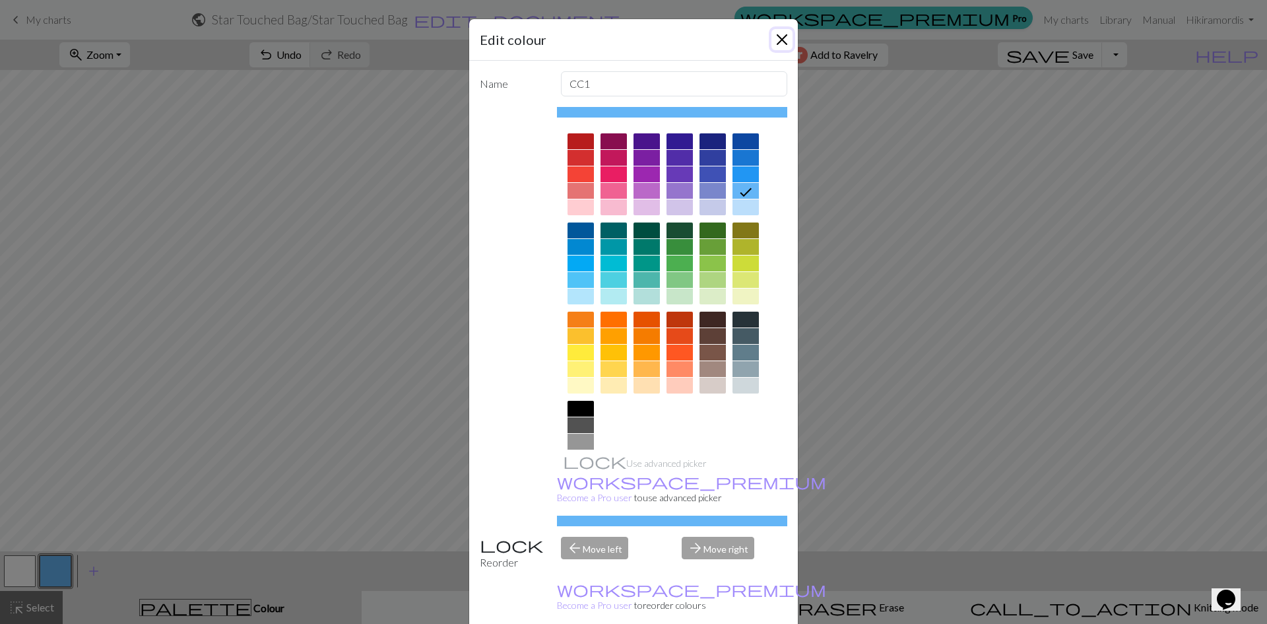
click at [702, 37] on button "Close" at bounding box center [781, 39] width 21 height 21
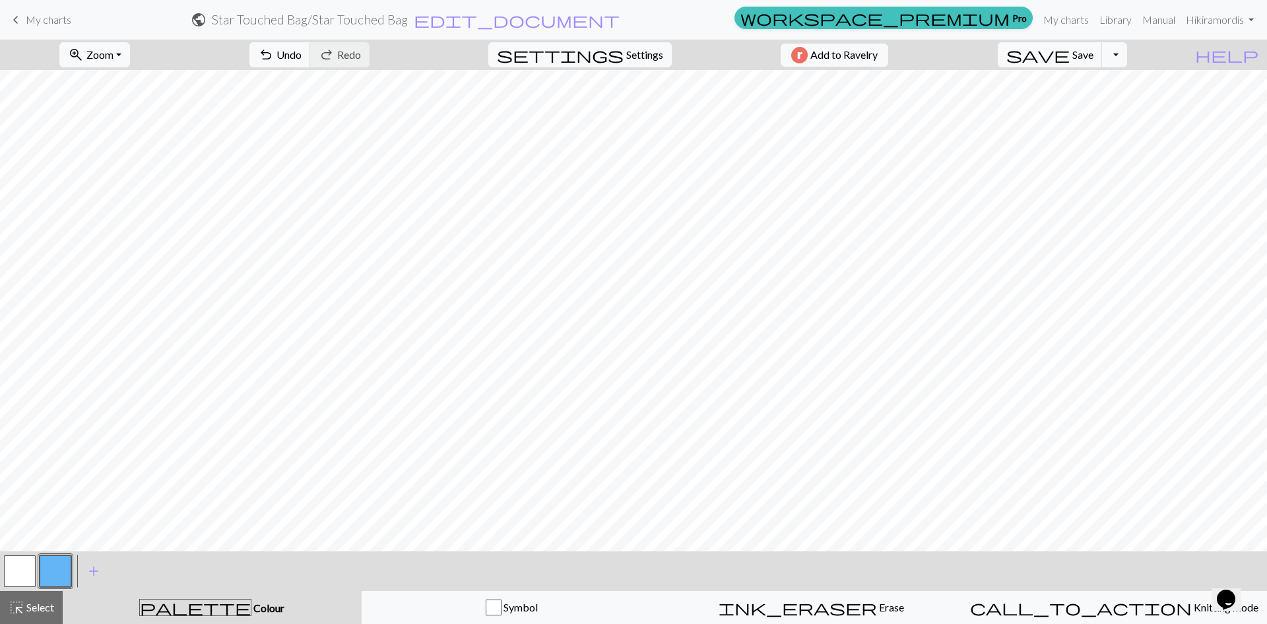
click at [26, 571] on button "button" at bounding box center [20, 571] width 32 height 32
click at [46, 560] on button "button" at bounding box center [56, 571] width 32 height 32
click at [26, 575] on button "button" at bounding box center [20, 571] width 32 height 32
click at [70, 572] on button "button" at bounding box center [56, 571] width 32 height 32
click at [7, 565] on button "button" at bounding box center [20, 571] width 32 height 32
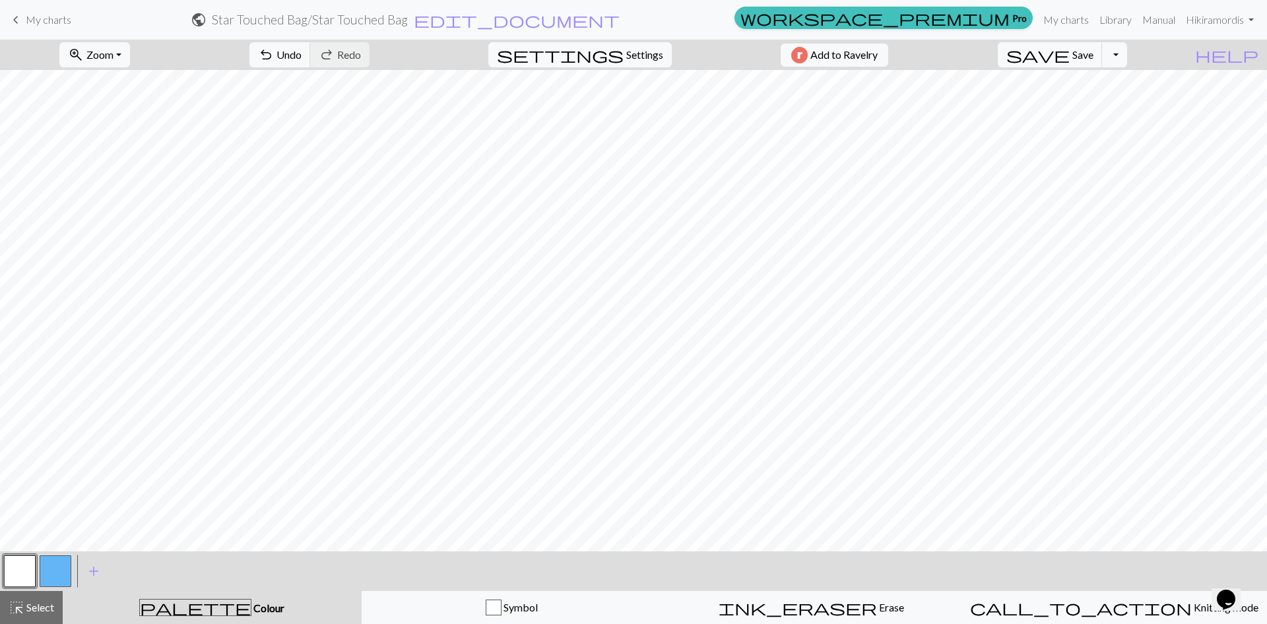
click at [600, 29] on form "public Star Touched Bag / Star Touched Bag edit_document Edit settings" at bounding box center [405, 20] width 647 height 26
click at [636, 49] on span "Settings" at bounding box center [644, 55] width 37 height 16
select select "aran"
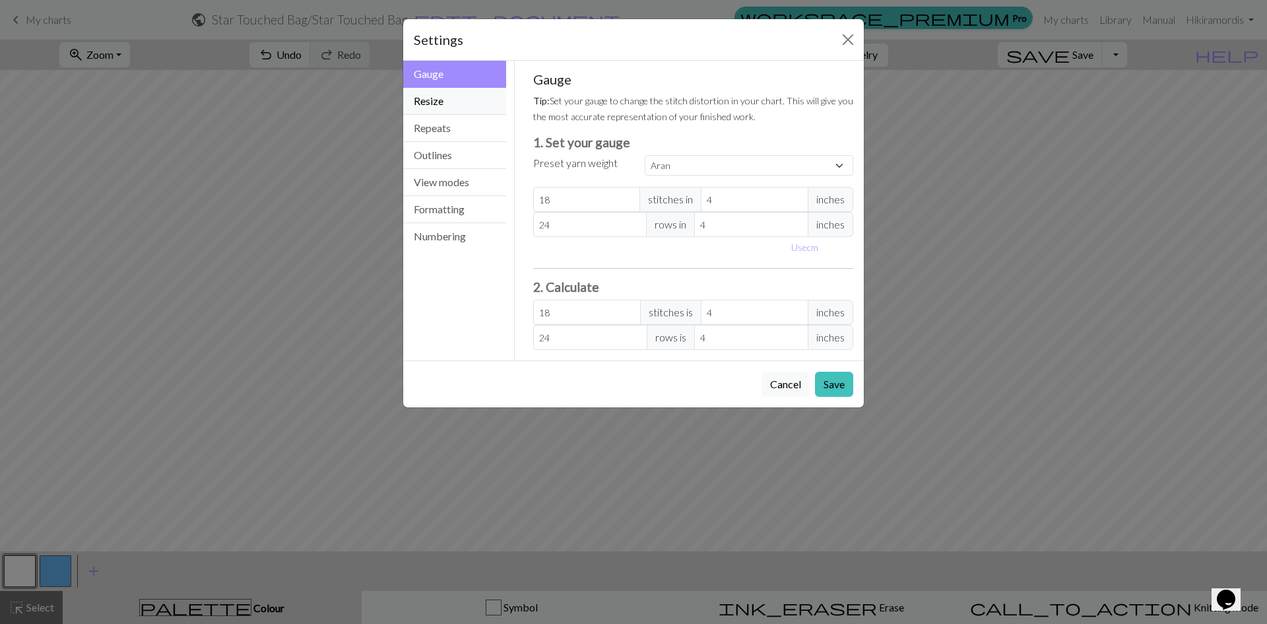
click at [457, 106] on button "Resize" at bounding box center [454, 101] width 103 height 27
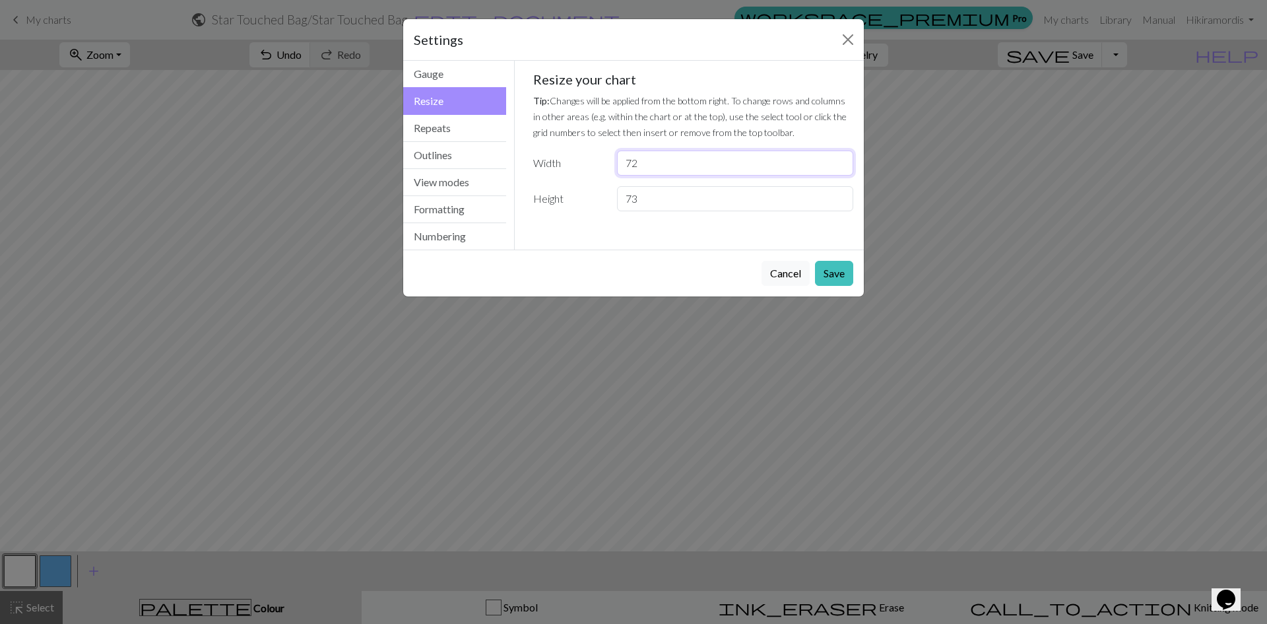
click at [674, 159] on input "72" at bounding box center [735, 162] width 236 height 25
type input "73"
click at [702, 275] on button "Save" at bounding box center [834, 273] width 38 height 25
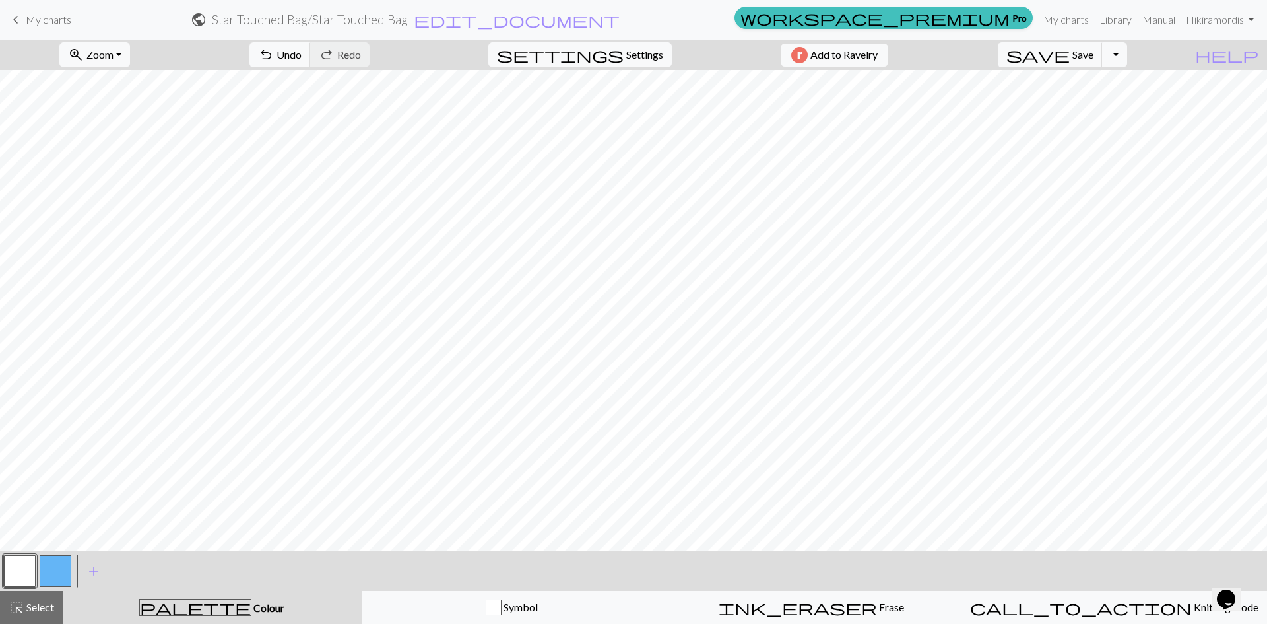
click at [59, 567] on button "button" at bounding box center [56, 571] width 32 height 32
click at [10, 565] on button "button" at bounding box center [20, 571] width 32 height 32
click at [65, 567] on button "button" at bounding box center [56, 571] width 32 height 32
click at [13, 565] on button "button" at bounding box center [20, 571] width 32 height 32
click at [52, 569] on button "button" at bounding box center [56, 571] width 32 height 32
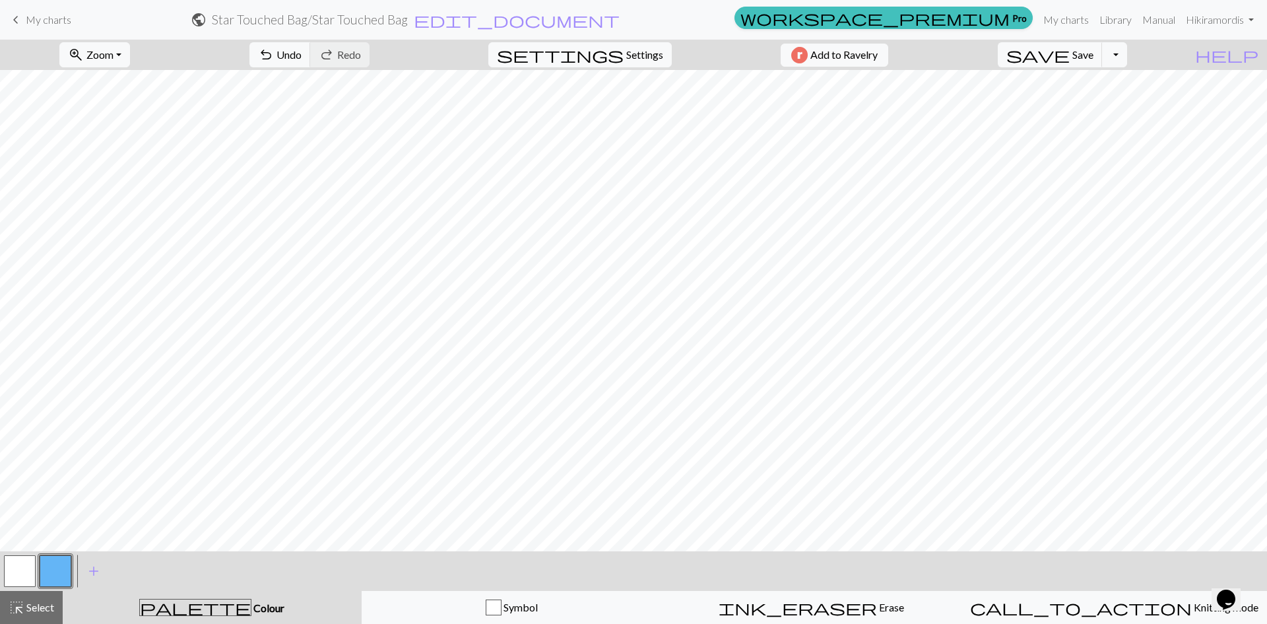
click at [32, 568] on button "button" at bounding box center [20, 571] width 32 height 32
click at [65, 563] on button "button" at bounding box center [56, 571] width 32 height 32
click at [16, 575] on button "button" at bounding box center [20, 571] width 32 height 32
click at [36, 563] on div at bounding box center [20, 571] width 36 height 36
click at [54, 566] on button "button" at bounding box center [56, 571] width 32 height 32
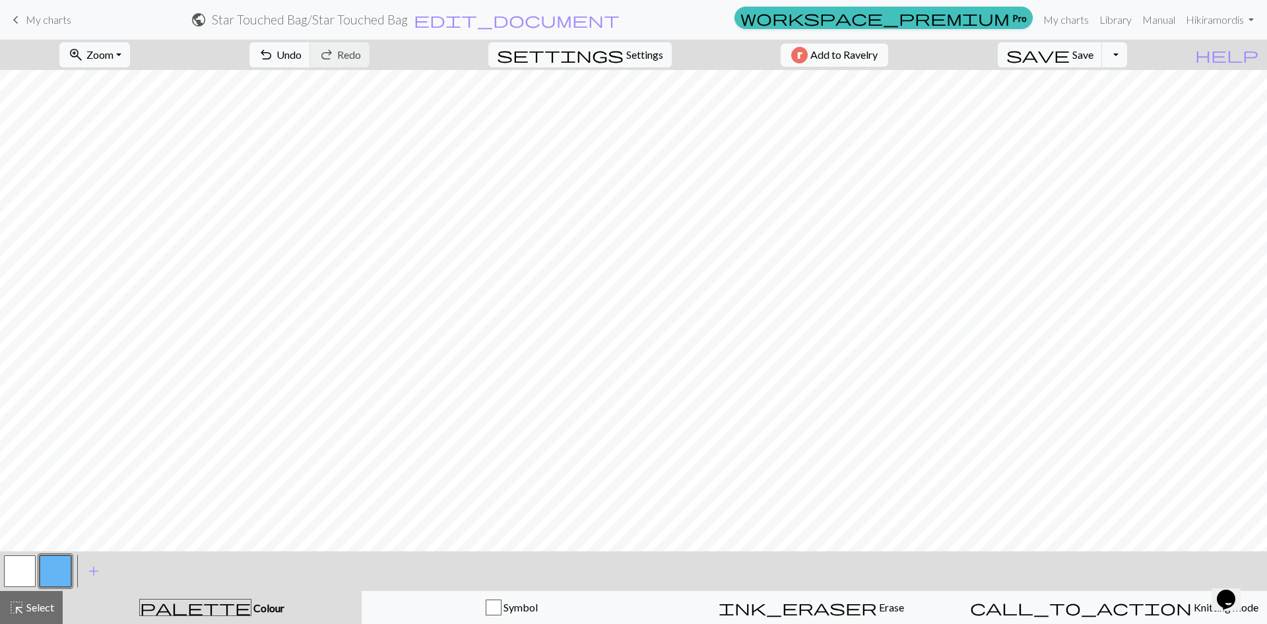
click at [9, 561] on button "button" at bounding box center [20, 571] width 32 height 32
click at [53, 565] on button "button" at bounding box center [56, 571] width 32 height 32
click at [13, 577] on button "button" at bounding box center [20, 571] width 32 height 32
click at [52, 575] on button "button" at bounding box center [56, 571] width 32 height 32
click at [18, 576] on button "button" at bounding box center [20, 571] width 32 height 32
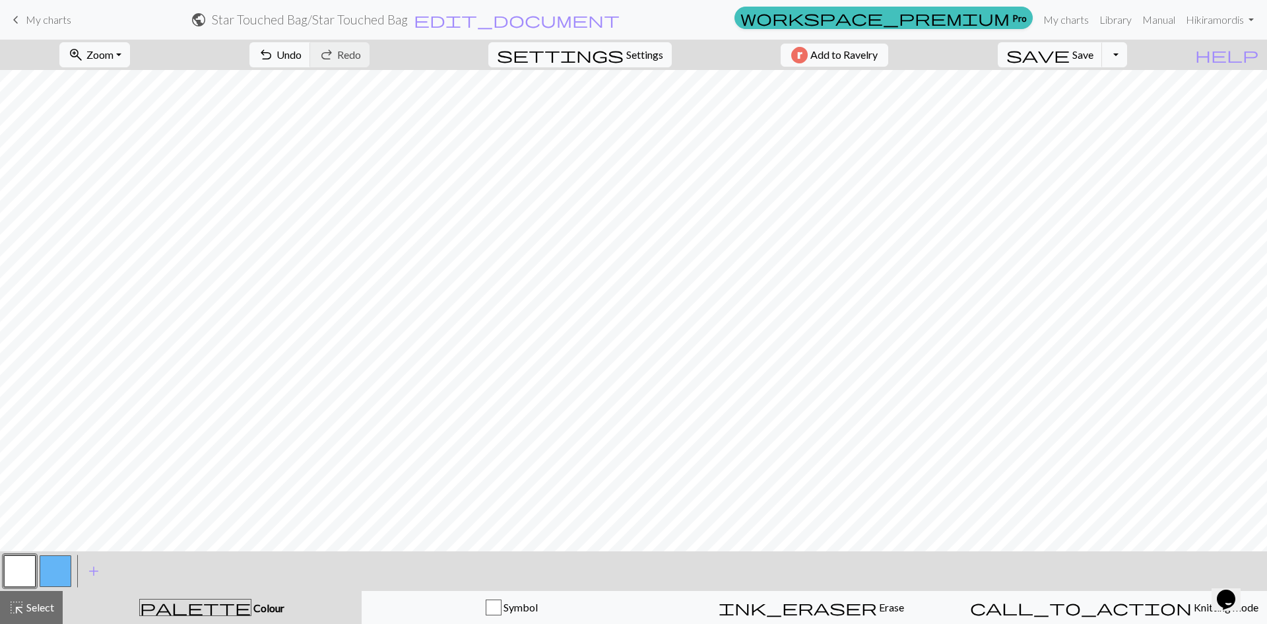
click at [55, 568] on button "button" at bounding box center [56, 571] width 32 height 32
click at [16, 575] on button "button" at bounding box center [20, 571] width 32 height 32
click at [61, 578] on button "button" at bounding box center [56, 571] width 32 height 32
click at [9, 577] on button "button" at bounding box center [20, 571] width 32 height 32
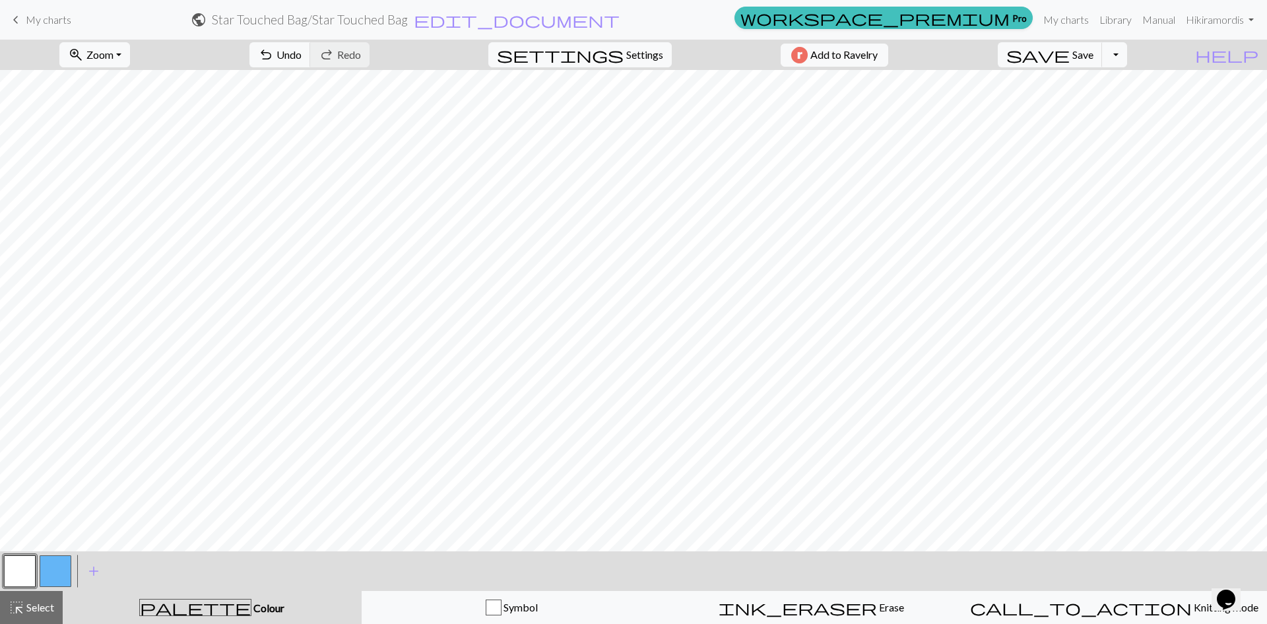
click at [49, 564] on button "button" at bounding box center [56, 571] width 32 height 32
click at [34, 569] on button "button" at bounding box center [20, 571] width 32 height 32
click at [56, 571] on button "button" at bounding box center [56, 571] width 32 height 32
click at [26, 573] on button "button" at bounding box center [20, 571] width 32 height 32
click at [30, 576] on button "button" at bounding box center [20, 571] width 32 height 32
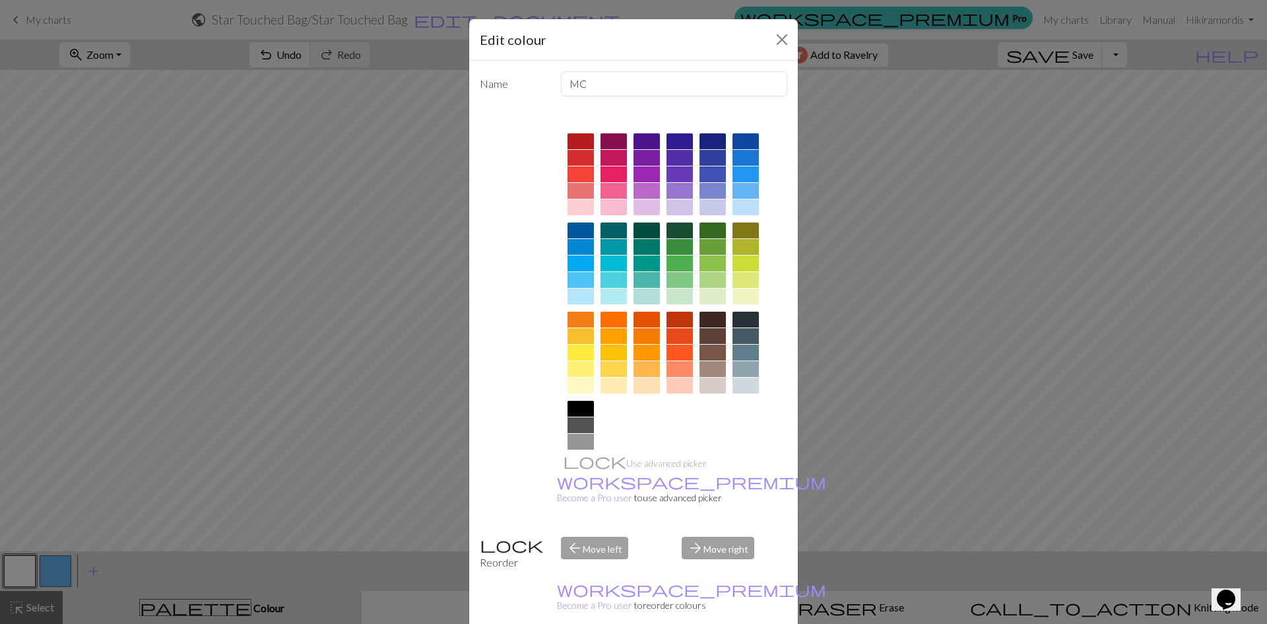
click at [63, 572] on div "Edit colour Name MC Use advanced picker workspace_premium Become a Pro user to …" at bounding box center [633, 312] width 1267 height 624
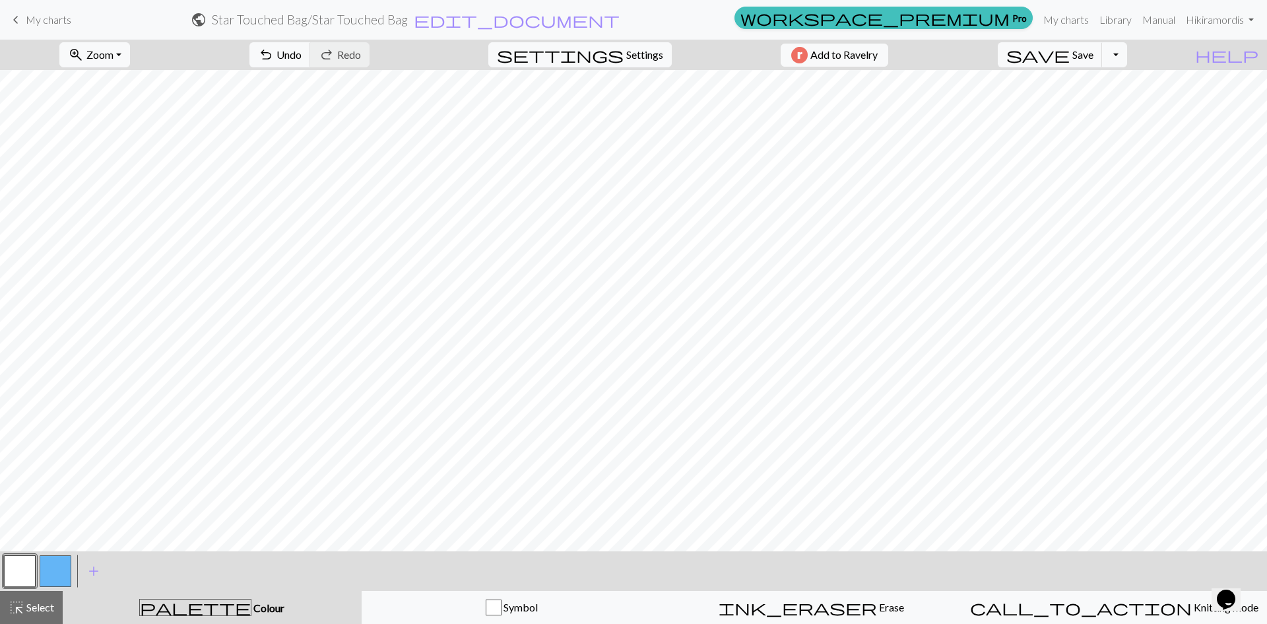
click at [59, 571] on button "button" at bounding box center [56, 571] width 32 height 32
click at [13, 568] on button "button" at bounding box center [20, 571] width 32 height 32
click at [69, 564] on button "button" at bounding box center [56, 571] width 32 height 32
drag, startPoint x: 28, startPoint y: 575, endPoint x: 42, endPoint y: 562, distance: 19.2
click at [28, 574] on button "button" at bounding box center [20, 571] width 32 height 32
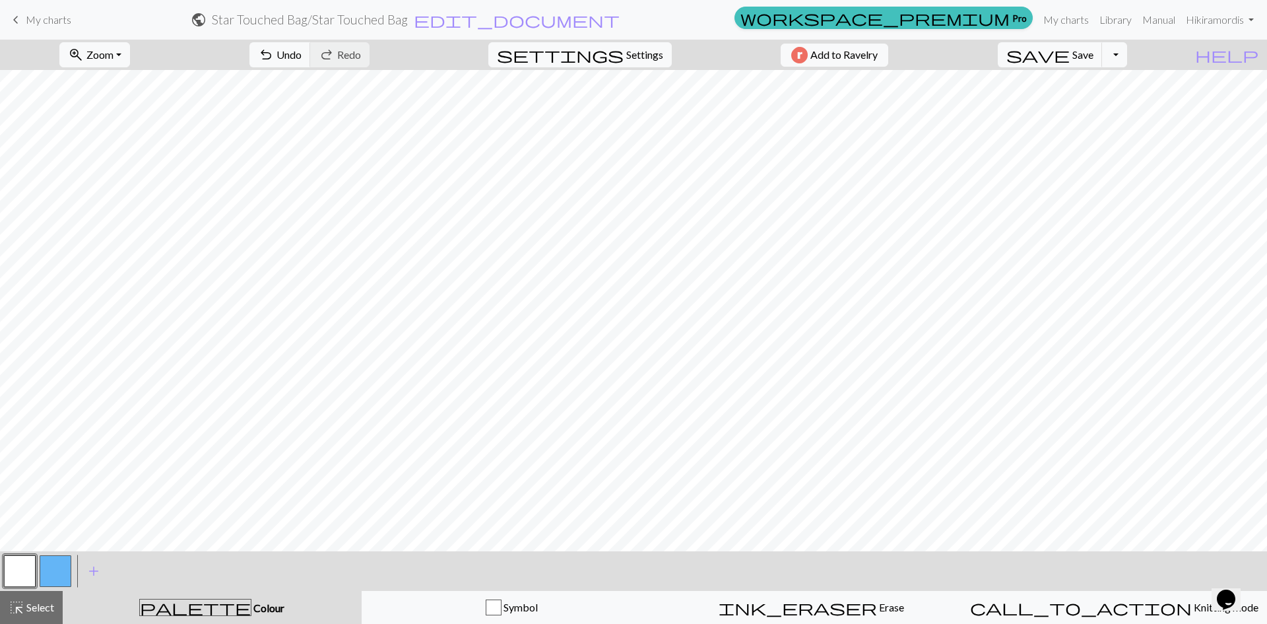
drag, startPoint x: 41, startPoint y: 574, endPoint x: 52, endPoint y: 571, distance: 11.7
click at [43, 572] on button "button" at bounding box center [56, 571] width 32 height 32
click at [28, 572] on button "button" at bounding box center [20, 571] width 32 height 32
drag, startPoint x: 50, startPoint y: 564, endPoint x: 82, endPoint y: 543, distance: 38.1
click at [49, 564] on button "button" at bounding box center [56, 571] width 32 height 32
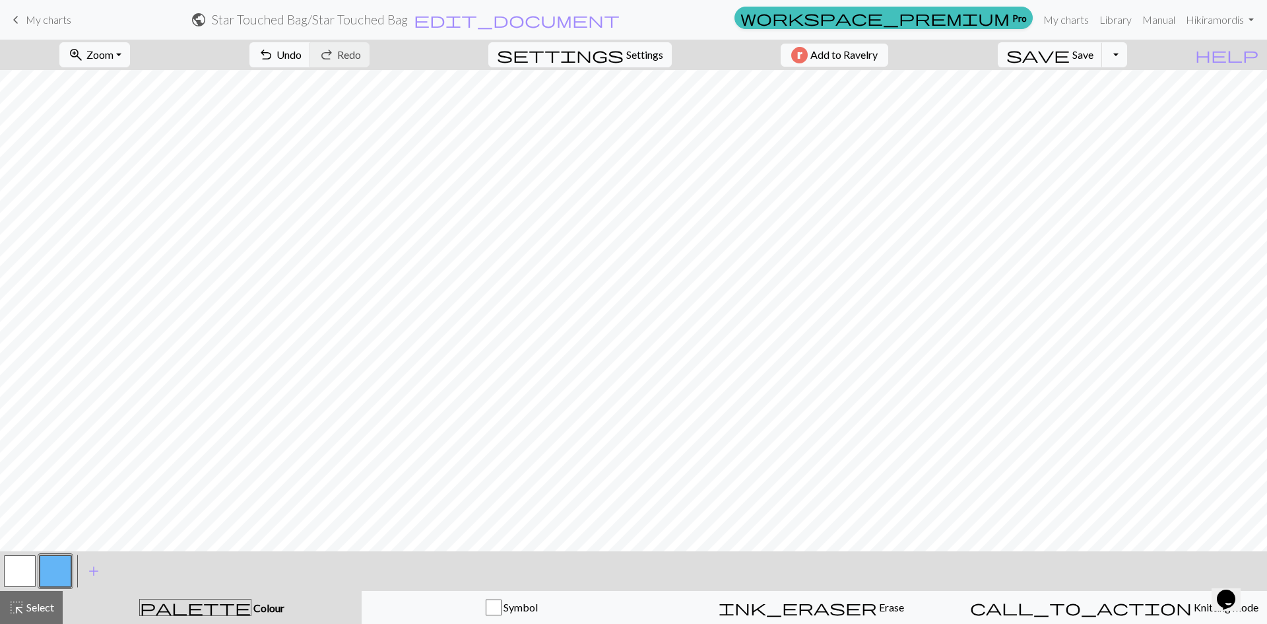
click at [12, 561] on button "button" at bounding box center [20, 571] width 32 height 32
click at [66, 565] on button "button" at bounding box center [56, 571] width 32 height 32
click at [16, 568] on button "button" at bounding box center [20, 571] width 32 height 32
click at [60, 558] on button "button" at bounding box center [56, 571] width 32 height 32
click at [12, 573] on button "button" at bounding box center [20, 571] width 32 height 32
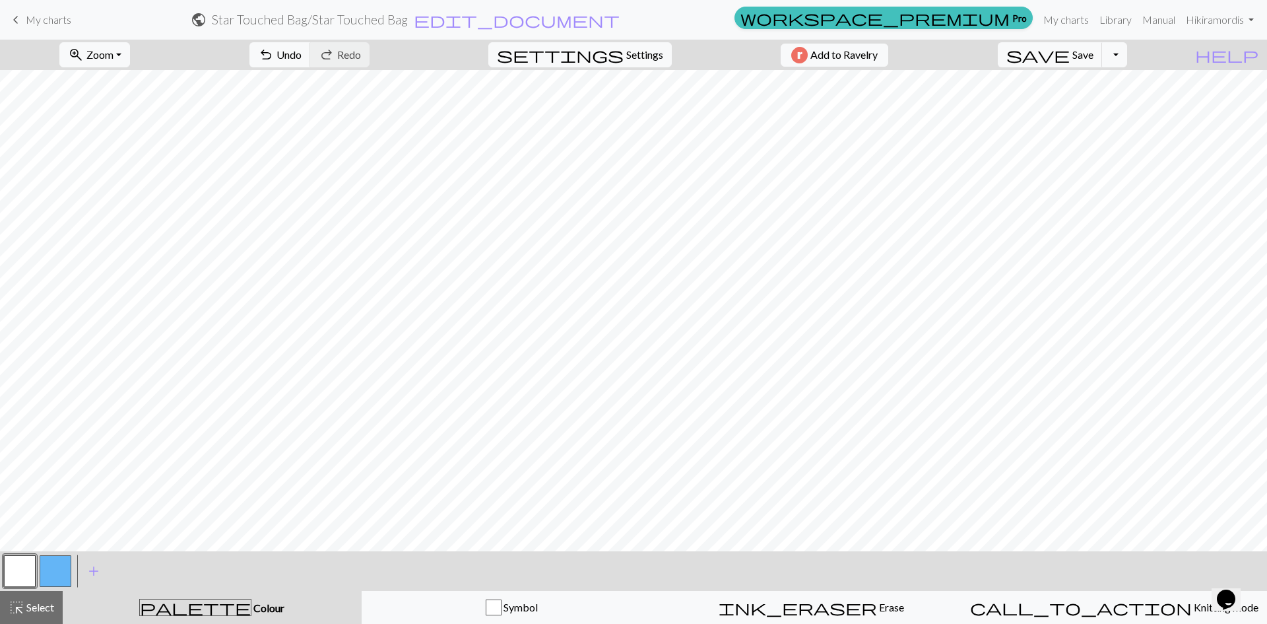
click at [51, 567] on button "button" at bounding box center [56, 571] width 32 height 32
click at [17, 572] on button "button" at bounding box center [20, 571] width 32 height 32
click at [54, 567] on button "button" at bounding box center [56, 571] width 32 height 32
click at [1, 562] on div "< > add Add a colour" at bounding box center [633, 571] width 1267 height 40
click at [7, 574] on button "button" at bounding box center [20, 571] width 32 height 32
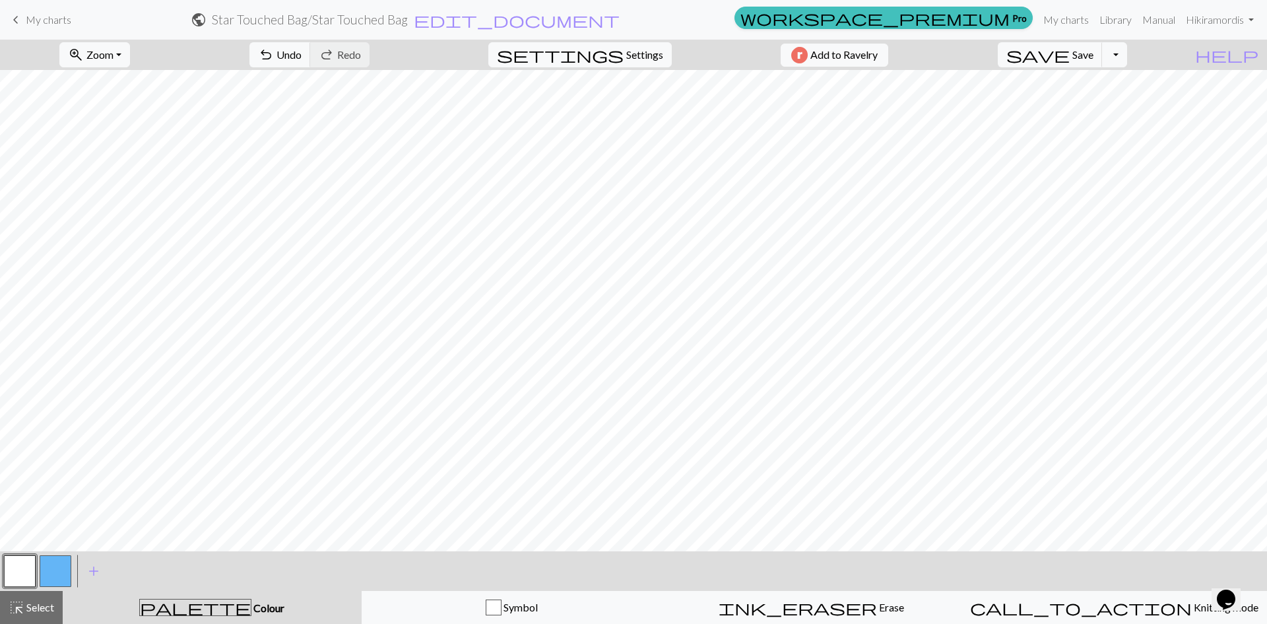
click at [61, 575] on button "button" at bounding box center [56, 571] width 32 height 32
click at [18, 560] on button "button" at bounding box center [20, 571] width 32 height 32
click at [48, 573] on button "button" at bounding box center [56, 571] width 32 height 32
click at [9, 569] on button "button" at bounding box center [20, 571] width 32 height 32
click at [51, 567] on button "button" at bounding box center [56, 571] width 32 height 32
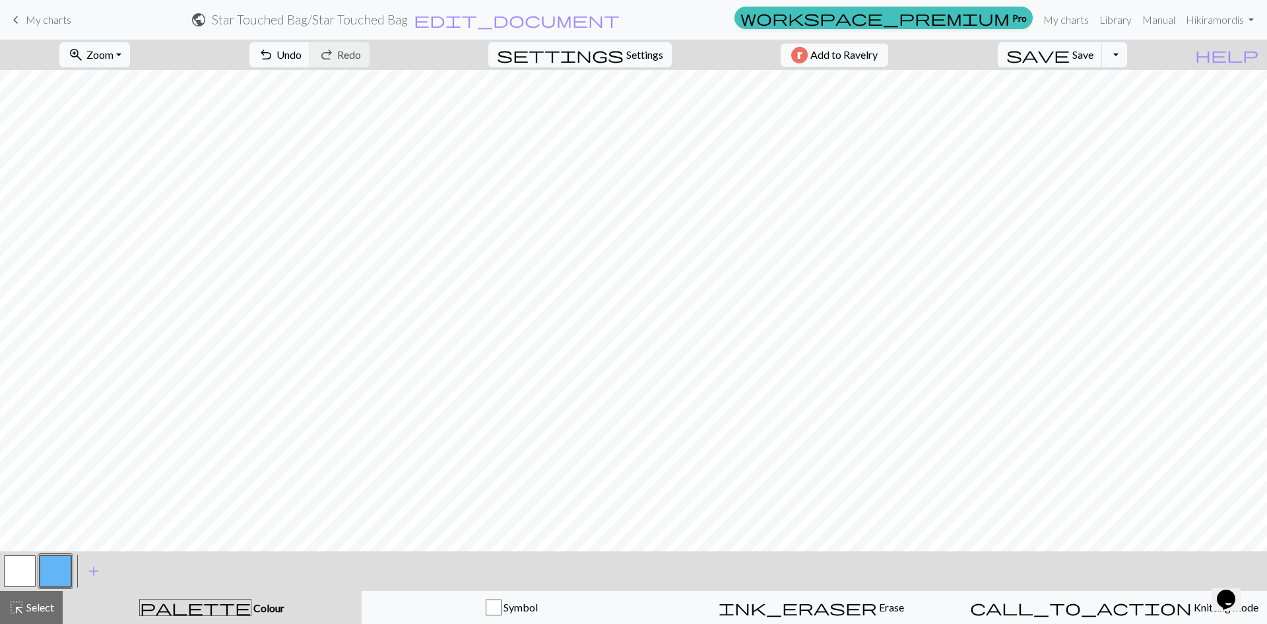
click at [18, 557] on button "button" at bounding box center [20, 571] width 32 height 32
click at [58, 576] on button "button" at bounding box center [56, 571] width 32 height 32
click at [11, 571] on button "button" at bounding box center [20, 571] width 32 height 32
click at [44, 573] on button "button" at bounding box center [56, 571] width 32 height 32
click at [19, 567] on button "button" at bounding box center [20, 571] width 32 height 32
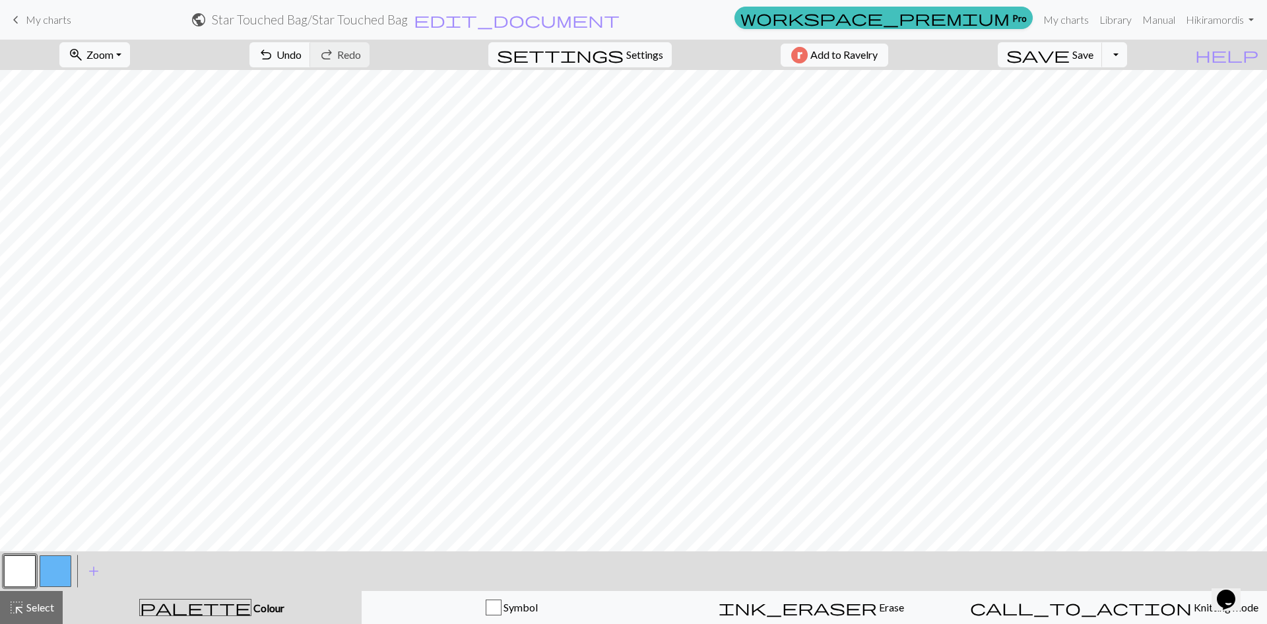
click at [58, 569] on button "button" at bounding box center [56, 571] width 32 height 32
click at [34, 575] on button "button" at bounding box center [20, 571] width 32 height 32
click at [49, 561] on button "button" at bounding box center [56, 571] width 32 height 32
click at [24, 564] on button "button" at bounding box center [20, 571] width 32 height 32
click at [46, 573] on button "button" at bounding box center [56, 571] width 32 height 32
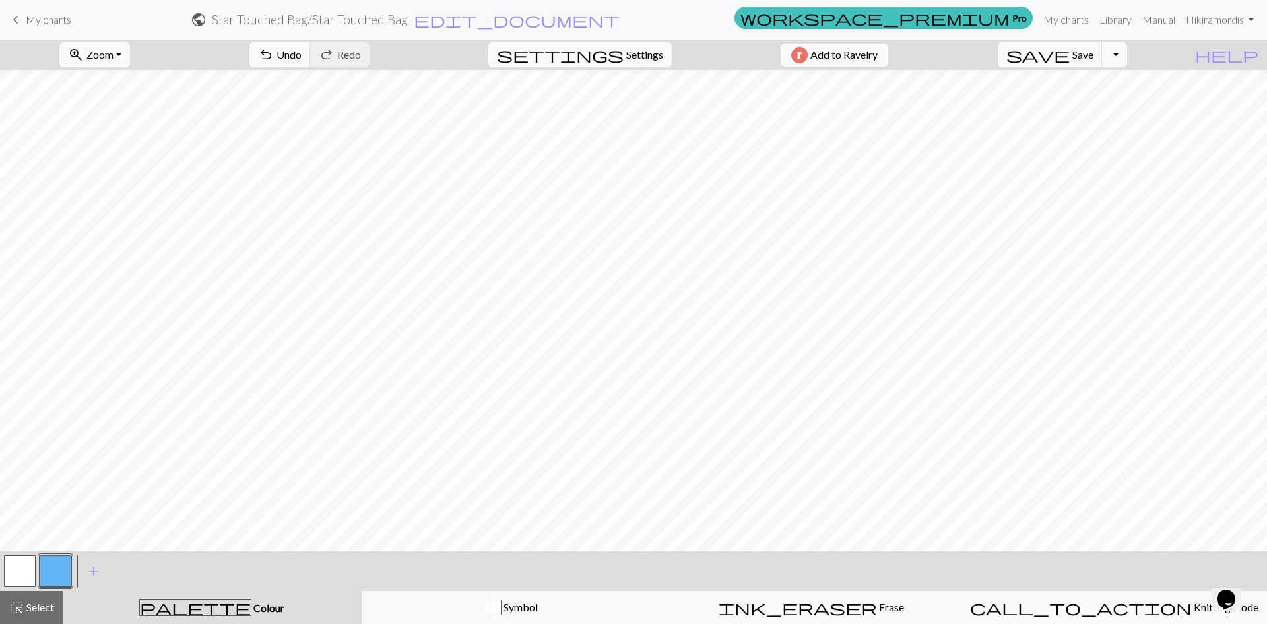
click at [32, 566] on button "button" at bounding box center [20, 571] width 32 height 32
click at [54, 571] on button "button" at bounding box center [56, 571] width 32 height 32
click at [28, 577] on button "button" at bounding box center [20, 571] width 32 height 32
click at [57, 572] on button "button" at bounding box center [56, 571] width 32 height 32
click at [22, 568] on button "button" at bounding box center [20, 571] width 32 height 32
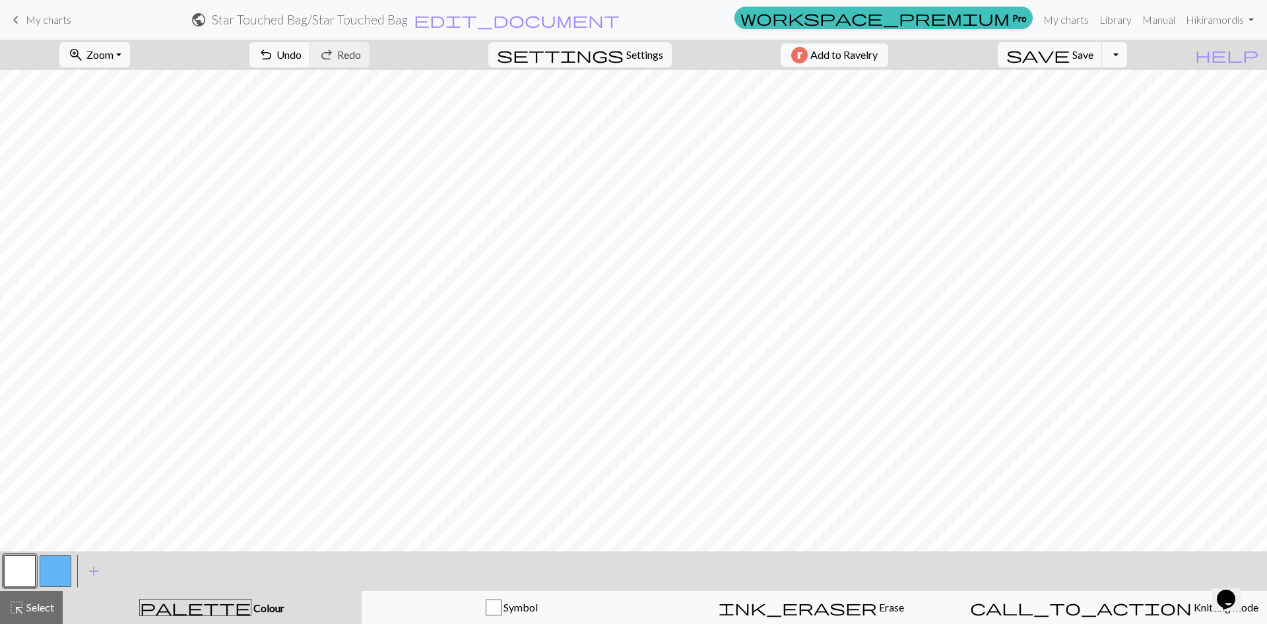
click at [57, 567] on button "button" at bounding box center [56, 571] width 32 height 32
click at [0, 577] on div "< > add Add a colour" at bounding box center [633, 571] width 1267 height 40
click at [5, 571] on button "button" at bounding box center [20, 571] width 32 height 32
click at [61, 573] on button "button" at bounding box center [56, 571] width 32 height 32
drag, startPoint x: 6, startPoint y: 571, endPoint x: 0, endPoint y: 568, distance: 6.8
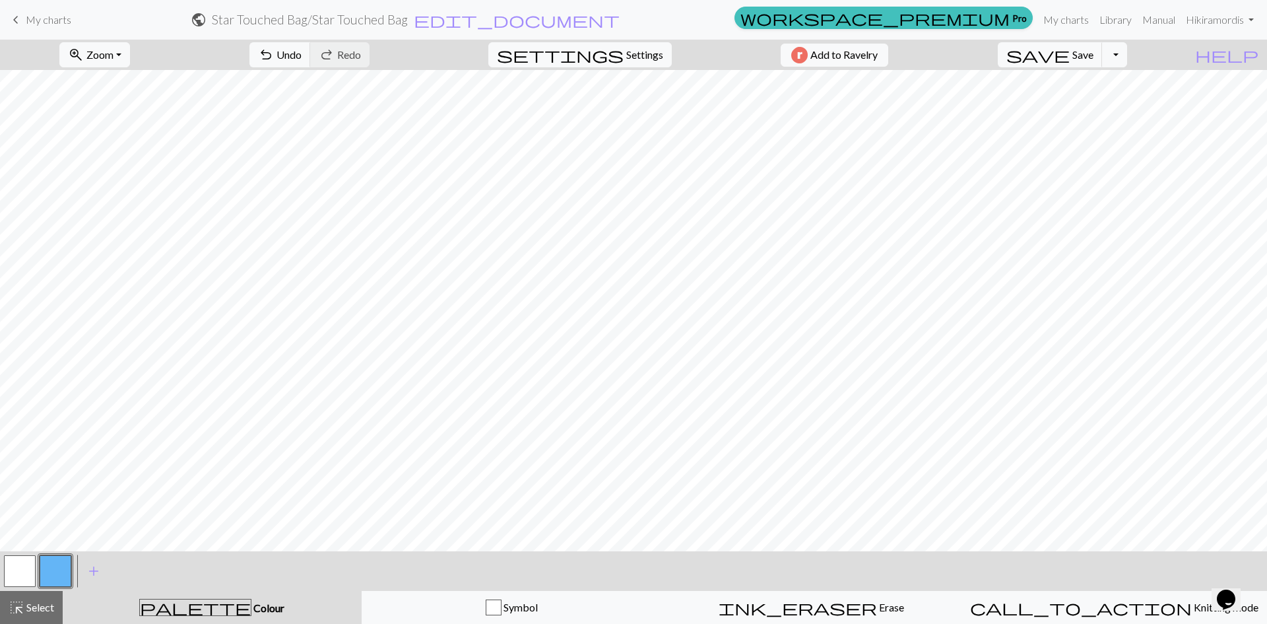
click at [3, 571] on div at bounding box center [20, 571] width 36 height 36
click at [3, 577] on div at bounding box center [20, 571] width 36 height 36
click at [36, 575] on div at bounding box center [20, 571] width 36 height 36
click at [28, 573] on button "button" at bounding box center [20, 571] width 32 height 32
click at [67, 570] on button "button" at bounding box center [56, 571] width 32 height 32
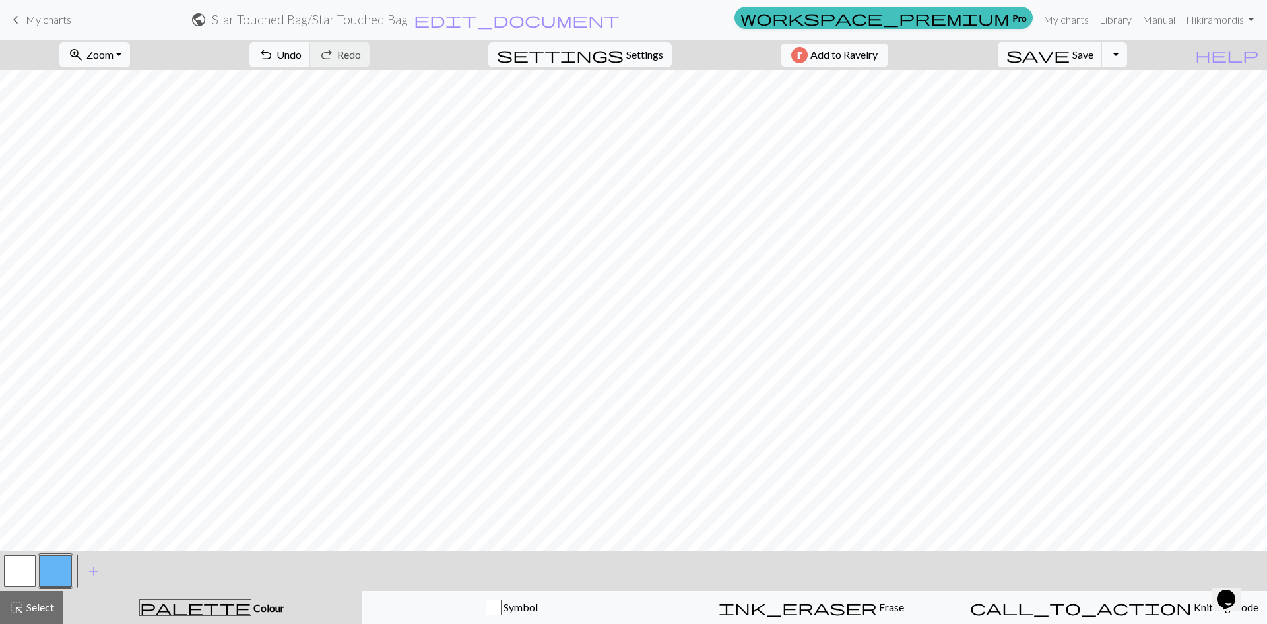
click at [21, 571] on button "button" at bounding box center [20, 571] width 32 height 32
click at [55, 552] on div "< >" at bounding box center [37, 571] width 71 height 40
click at [55, 569] on button "button" at bounding box center [56, 571] width 32 height 32
click at [6, 566] on button "button" at bounding box center [20, 571] width 32 height 32
click at [49, 577] on button "button" at bounding box center [56, 571] width 32 height 32
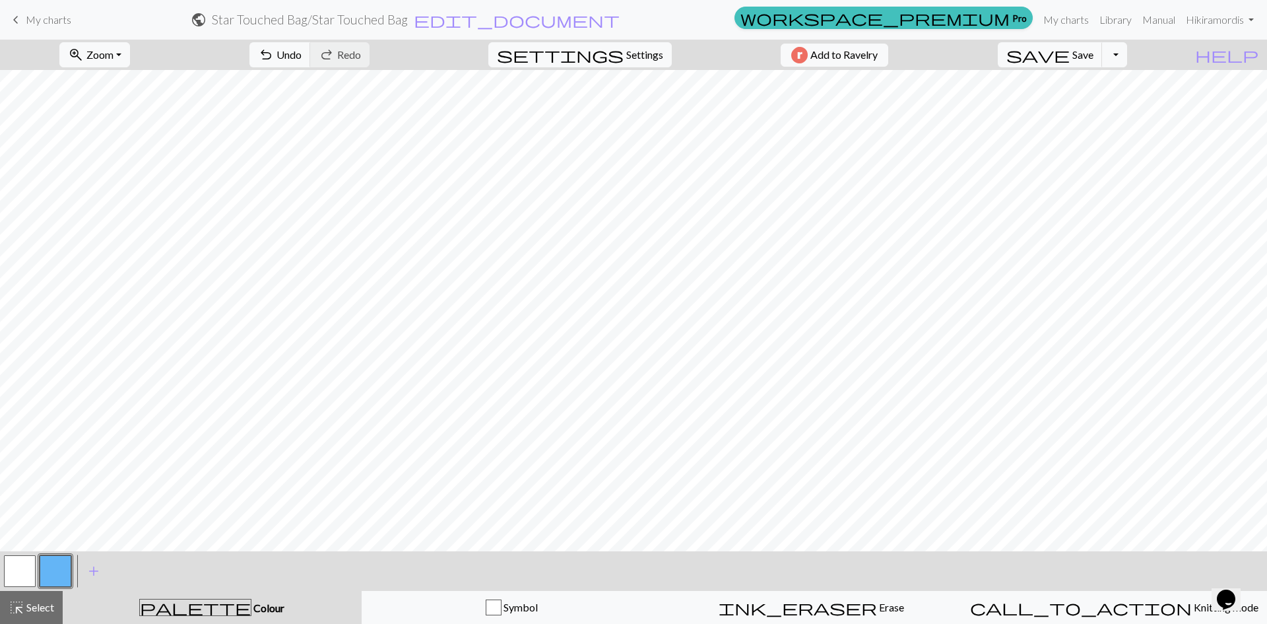
click at [32, 564] on button "button" at bounding box center [20, 571] width 32 height 32
click at [44, 569] on button "button" at bounding box center [56, 571] width 32 height 32
click at [35, 579] on button "button" at bounding box center [20, 571] width 32 height 32
click at [59, 566] on button "button" at bounding box center [56, 571] width 32 height 32
click at [26, 569] on button "button" at bounding box center [20, 571] width 32 height 32
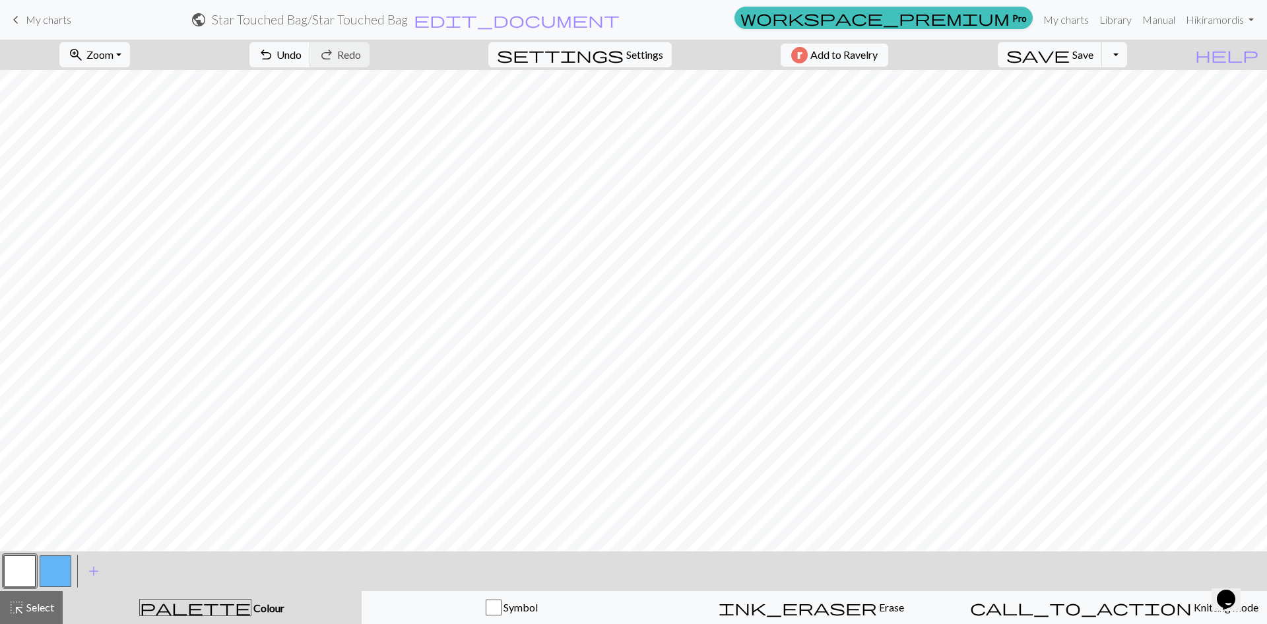
click at [55, 571] on button "button" at bounding box center [56, 571] width 32 height 32
click at [3, 565] on div at bounding box center [20, 571] width 36 height 36
click at [8, 567] on button "button" at bounding box center [20, 571] width 32 height 32
click at [55, 571] on button "button" at bounding box center [56, 571] width 32 height 32
click at [702, 51] on button "Toggle Dropdown" at bounding box center [1114, 54] width 25 height 25
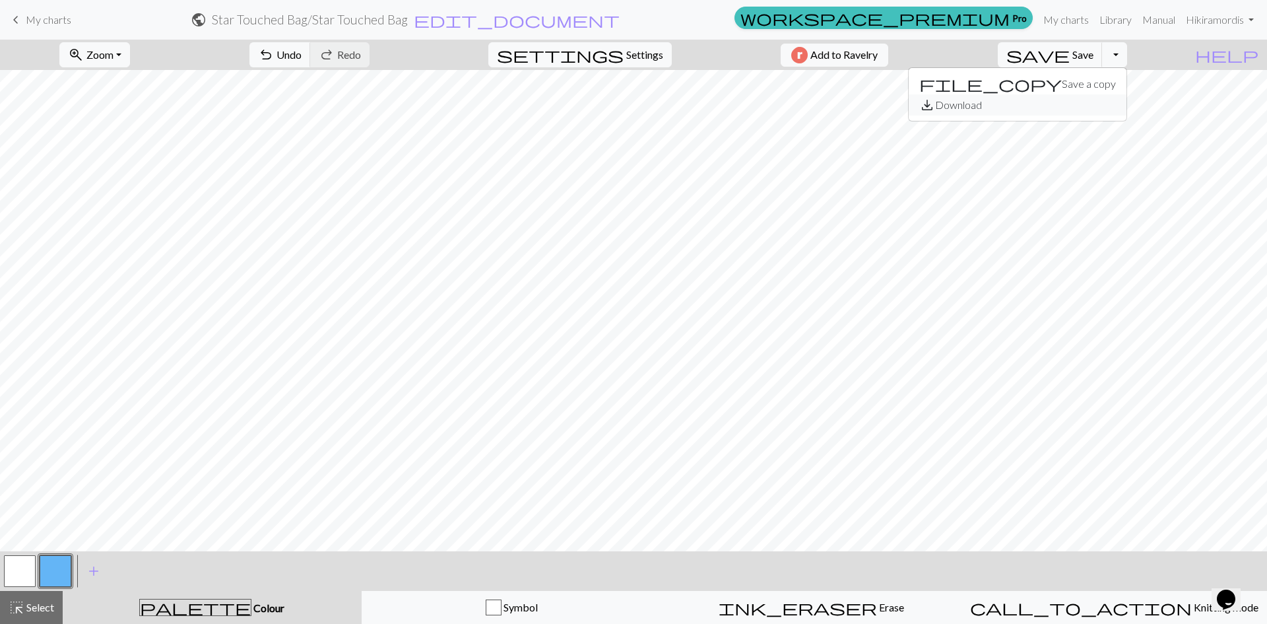
click at [702, 106] on button "save_alt Download" at bounding box center [1018, 104] width 218 height 21
click at [702, 64] on button "Toggle Dropdown" at bounding box center [1114, 54] width 25 height 25
click at [702, 100] on button "save_alt Download" at bounding box center [1018, 104] width 218 height 21
